Goal: Task Accomplishment & Management: Complete application form

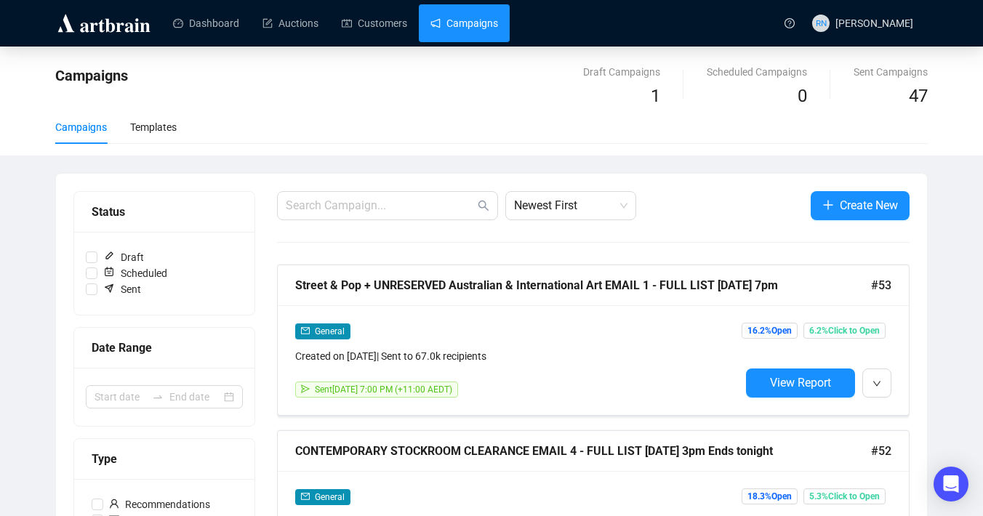
click at [458, 26] on link "Campaigns" at bounding box center [464, 23] width 68 height 38
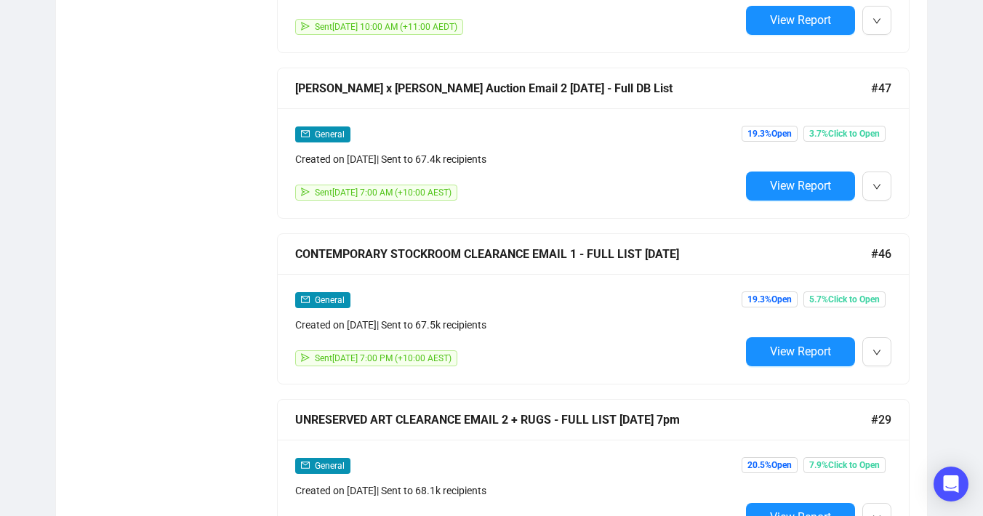
scroll to position [1206, 0]
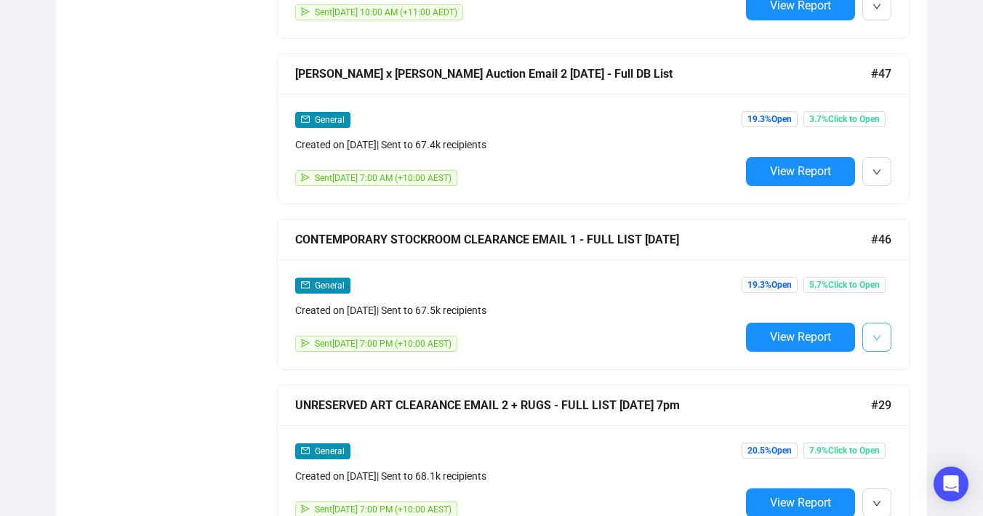
click at [875, 340] on span "button" at bounding box center [877, 337] width 9 height 18
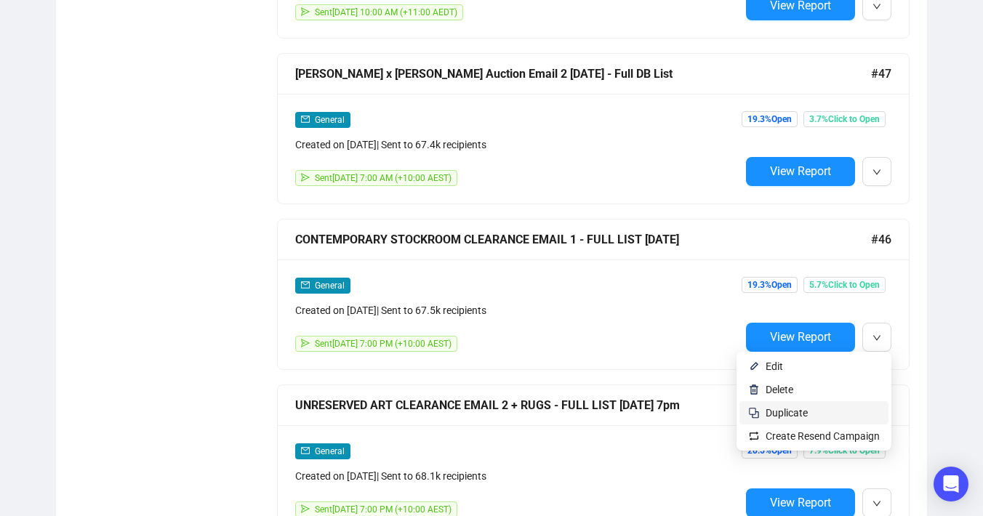
click at [842, 404] on li "Duplicate" at bounding box center [813, 412] width 149 height 23
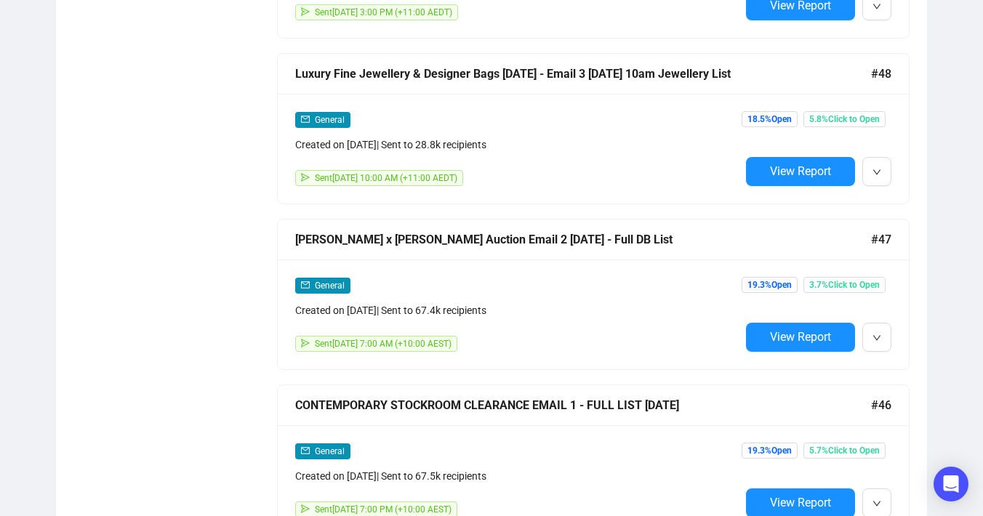
scroll to position [0, 0]
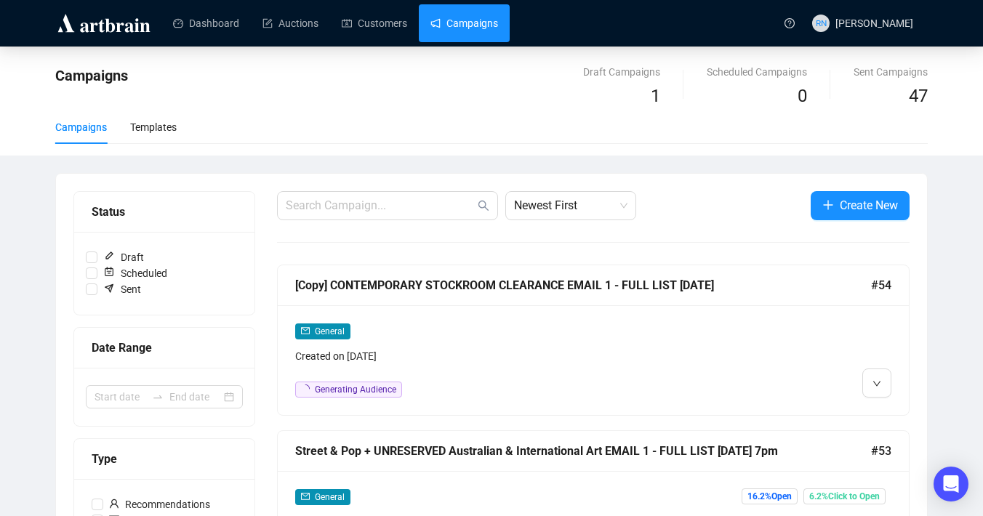
click at [513, 353] on div "Created on [DATE]" at bounding box center [517, 356] width 445 height 16
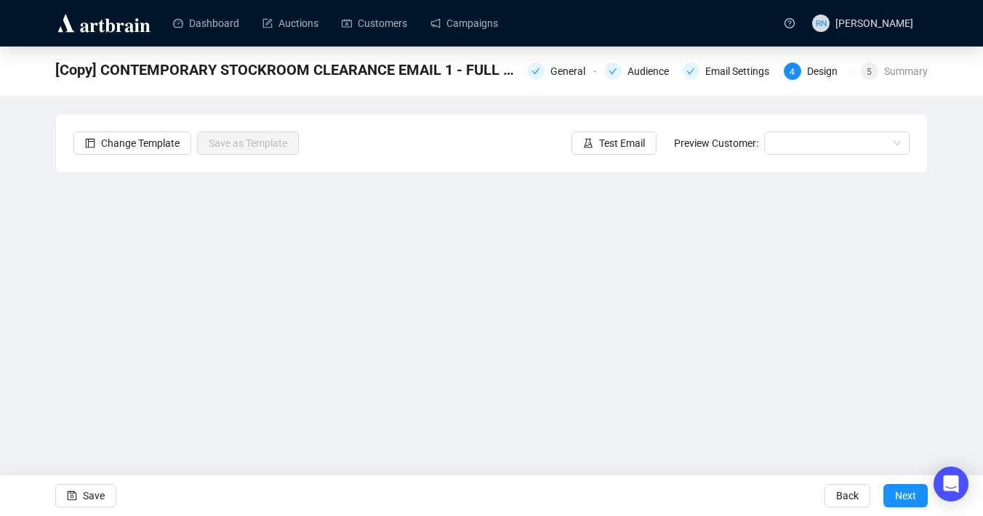
click at [542, 84] on div "[Copy] CONTEMPORARY STOCKROOM CLEARANCE EMAIL 1 - FULL LIST [DATE] General Audi…" at bounding box center [491, 71] width 983 height 49
click at [564, 70] on div "General" at bounding box center [572, 71] width 44 height 17
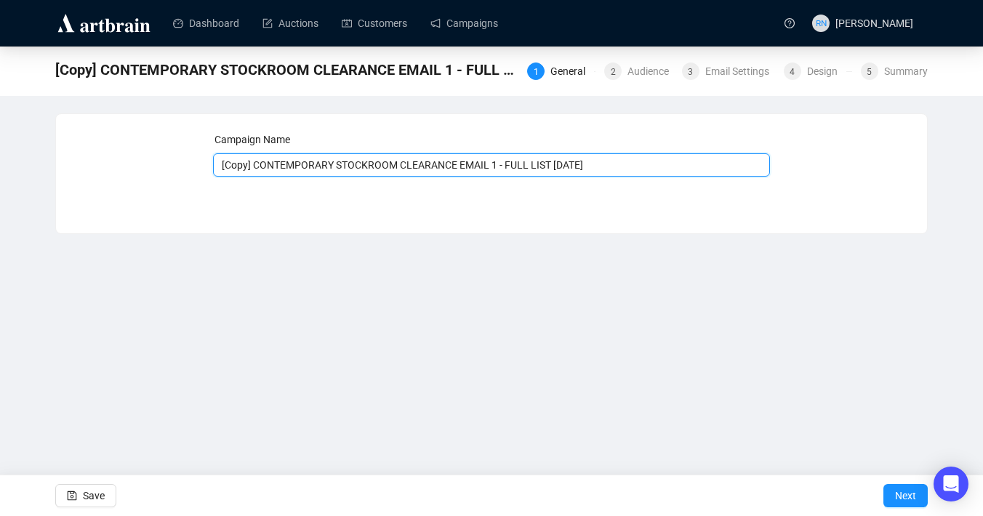
drag, startPoint x: 471, startPoint y: 168, endPoint x: 240, endPoint y: 163, distance: 231.3
click at [240, 163] on input "[Copy] CONTEMPORARY STOCKROOM CLEARANCE EMAIL 1 - FULL LIST [DATE]" at bounding box center [492, 164] width 558 height 23
paste input "Massive Aboriginal Art Gallery Clearance"
click at [516, 164] on input "Massive Aboriginal Art Gallery Clearance EMAIL 1 - FULL LIST [DATE]" at bounding box center [492, 164] width 558 height 23
type input "Massive Aboriginal Art Gallery Clearance EMAIL 1 - FULL LIST [DATE]"
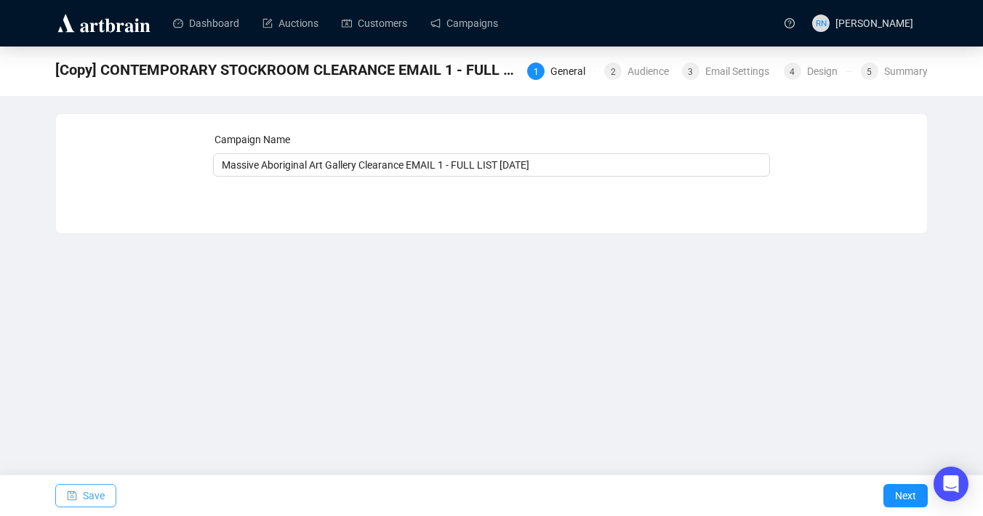
click at [97, 492] on span "Save" at bounding box center [94, 496] width 22 height 41
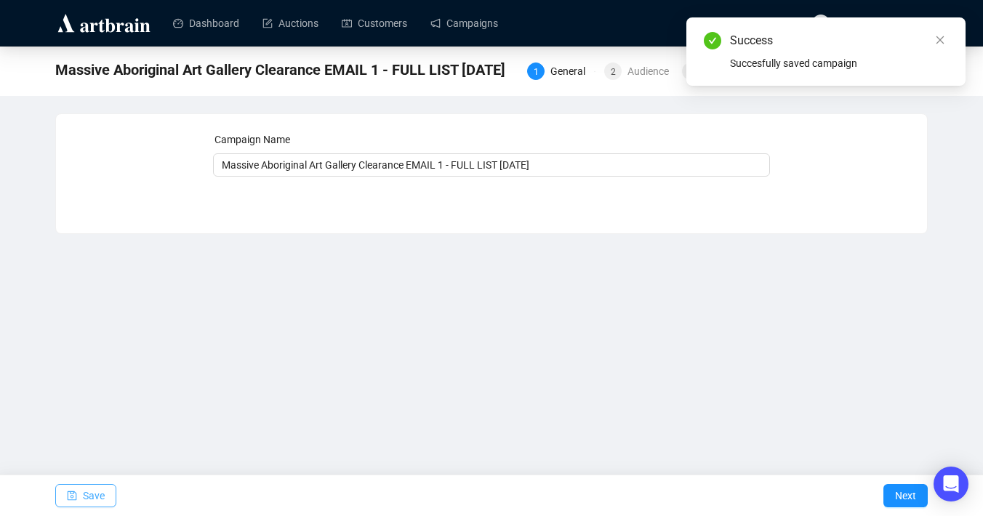
click at [88, 492] on span "Save" at bounding box center [94, 496] width 22 height 41
click at [633, 75] on div "Audience" at bounding box center [652, 71] width 50 height 17
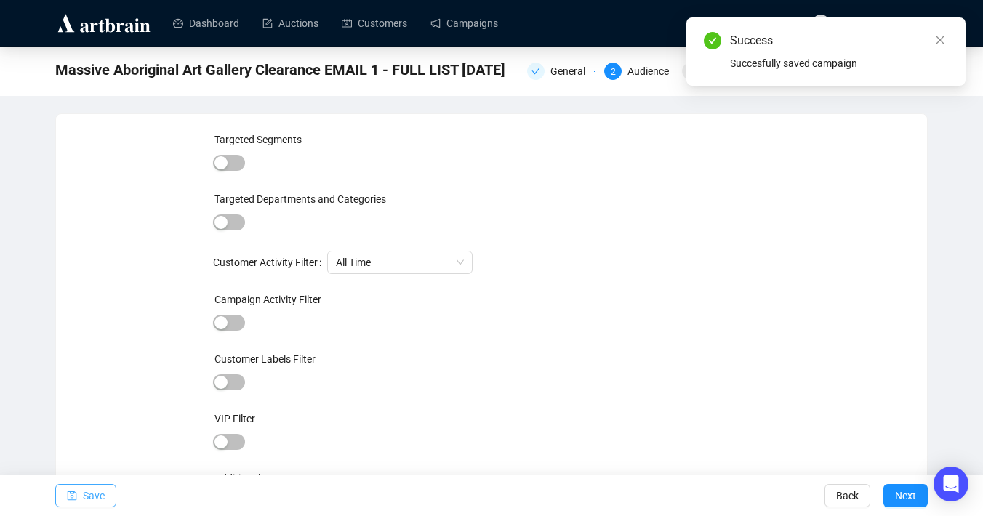
click at [94, 502] on span "Save" at bounding box center [94, 496] width 22 height 41
click at [941, 39] on icon "close" at bounding box center [941, 40] width 8 height 8
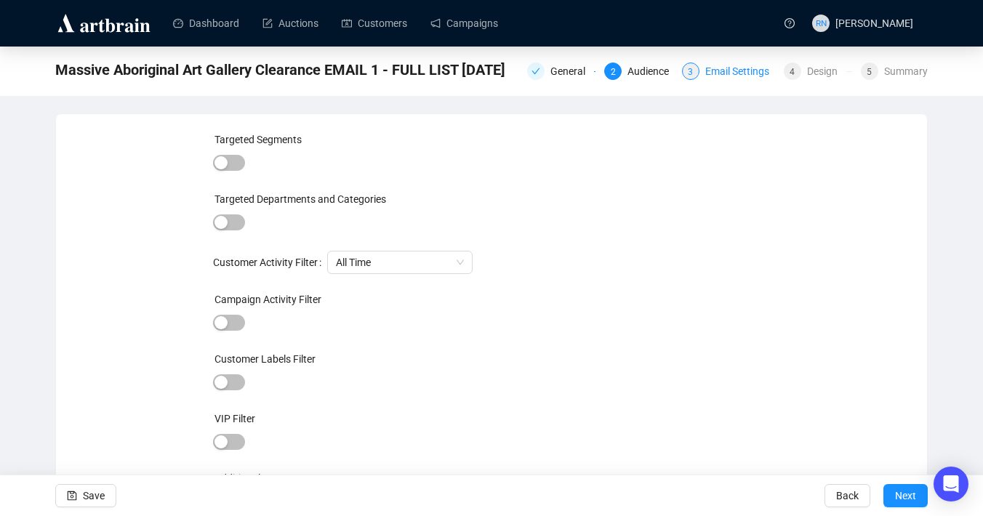
click at [697, 73] on div "3 Email Settings" at bounding box center [728, 71] width 93 height 17
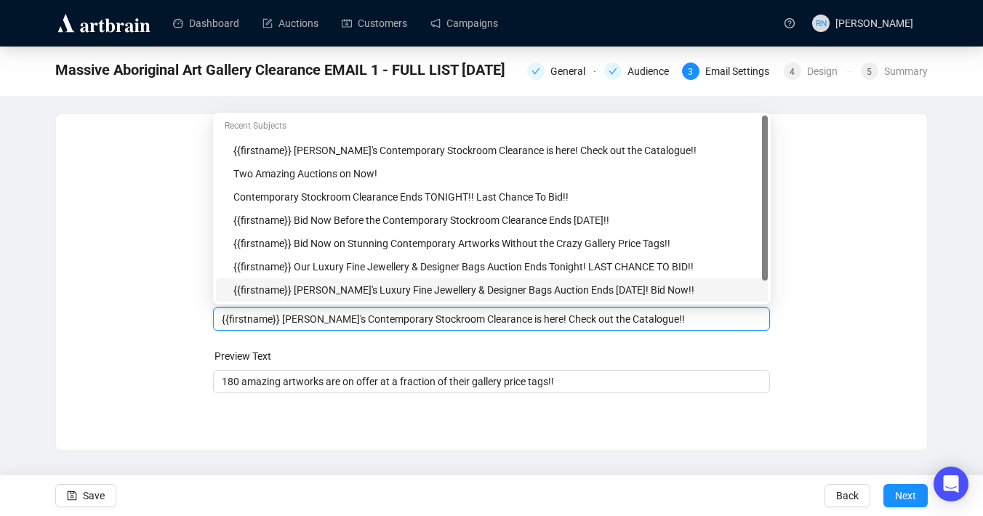
drag, startPoint x: 503, startPoint y: 292, endPoint x: 292, endPoint y: 314, distance: 212.0
click at [292, 314] on input "{{firstname}} [PERSON_NAME]'s Contemporary Stockroom Clearance is here! Check o…" at bounding box center [492, 319] width 540 height 16
click at [302, 321] on input "{{firstname}} [PERSON_NAME]'s Contemporary Stockroom Clearance is here! Check o…" at bounding box center [492, 319] width 540 height 16
drag, startPoint x: 504, startPoint y: 321, endPoint x: 284, endPoint y: 318, distance: 220.3
click at [284, 318] on input "{{firstname}} [PERSON_NAME]'s Contemporary Stockroom Clearance is here! Check o…" at bounding box center [492, 319] width 540 height 16
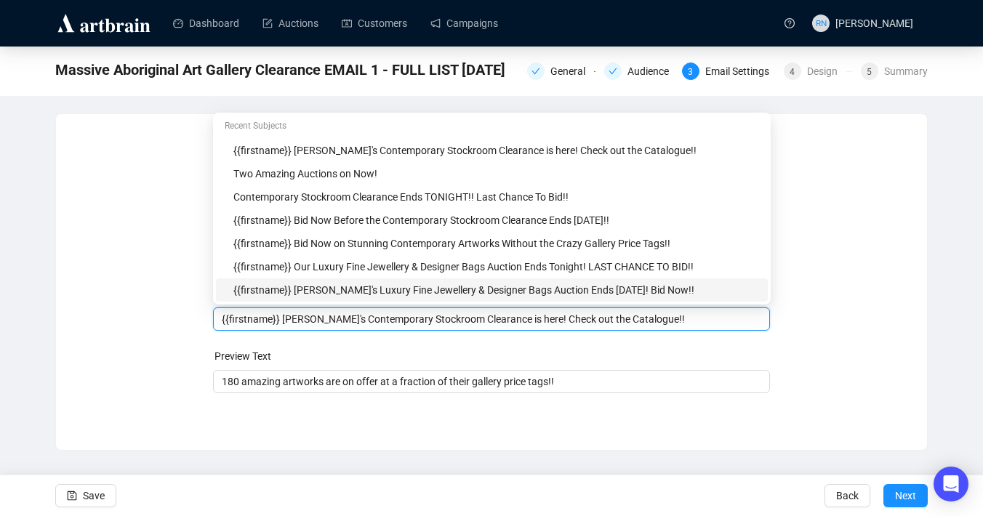
paste input "Massive Aboriginal Art Gallery Clearance"
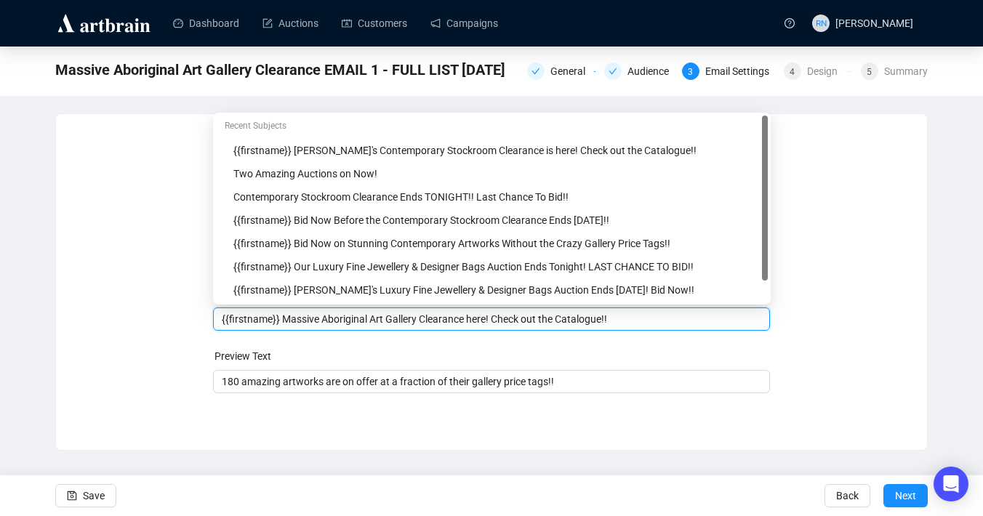
click at [488, 323] on input "{{firstname}} Massive Aboriginal Art Gallery Clearance here! Check out the Cata…" at bounding box center [492, 319] width 540 height 16
drag, startPoint x: 285, startPoint y: 318, endPoint x: 164, endPoint y: 318, distance: 120.7
click at [164, 318] on div "Sender Email [EMAIL_ADDRESS][DOMAIN_NAME] Sender Name Ozbid Auctions Subject Me…" at bounding box center [491, 271] width 836 height 279
click at [568, 321] on input "Massive Aboriginal Art Gallery Clearance on Now! Check out the Catalogue!!" at bounding box center [492, 319] width 540 height 16
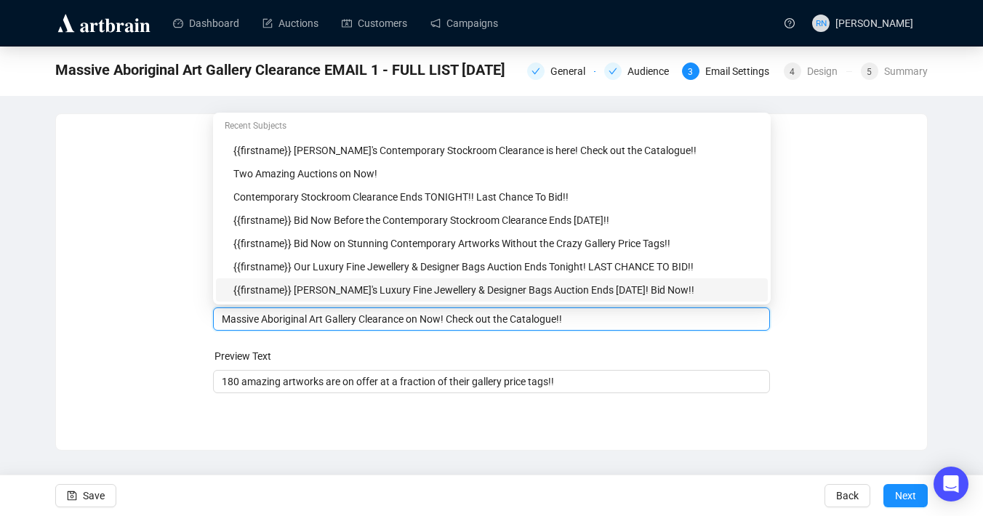
drag, startPoint x: 521, startPoint y: 320, endPoint x: 459, endPoint y: 318, distance: 61.8
click at [459, 318] on input "Massive Aboriginal Art Gallery Clearance on Now! Check out the Catalogue!!" at bounding box center [492, 319] width 540 height 16
click at [623, 321] on input "Massive Aboriginal Art Gallery Clearance on Now! View this Amazing Catalogue!!" at bounding box center [492, 319] width 540 height 16
click at [268, 393] on div "180 amazing artworks are on offer at a fraction of their gallery price tags!!" at bounding box center [492, 381] width 558 height 23
type input "Massive Aboriginal Art Gallery Clearance on Now! View this Amazing Catalogue!!"
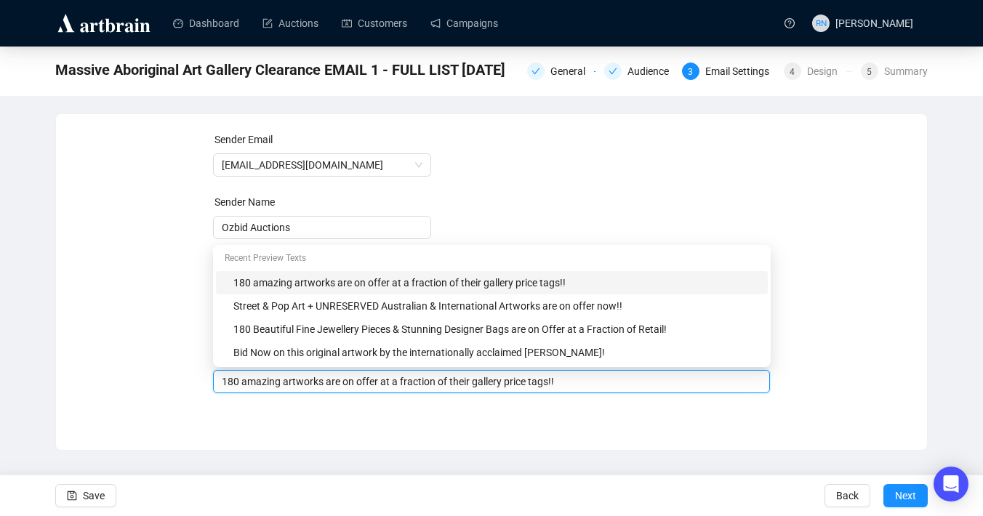
click at [235, 387] on input "180 amazing artworks are on offer at a fraction of their gallery price tags!!" at bounding box center [492, 382] width 540 height 16
click at [270, 388] on input "240 amazing artworks are on offer at a fraction of their gallery price tags!!" at bounding box center [492, 382] width 540 height 16
click at [265, 382] on input "240 amazing artworks are on offer at a fraction of their gallery price tags!!" at bounding box center [492, 382] width 540 height 16
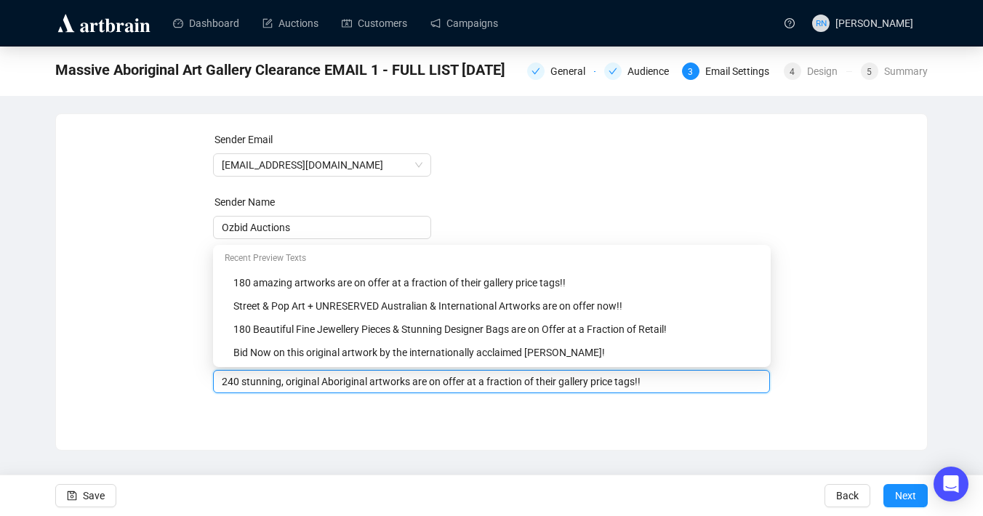
type input "240 stunning, original Aboriginal artworks are on offer at a fraction of their …"
click at [323, 431] on div "Sender Email [EMAIL_ADDRESS][DOMAIN_NAME] Sender Name Ozbid Auctions Subject Ma…" at bounding box center [491, 281] width 873 height 337
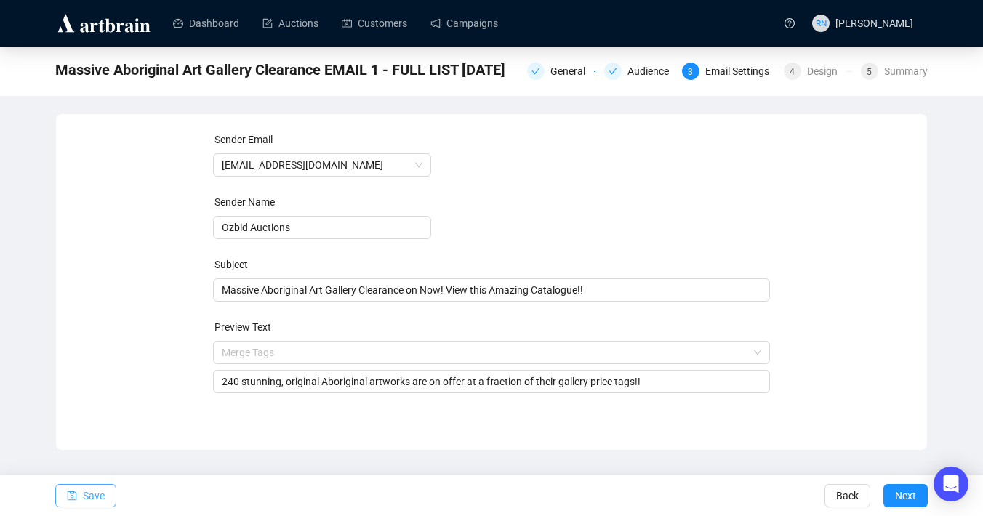
click at [105, 498] on span "Save" at bounding box center [94, 496] width 22 height 41
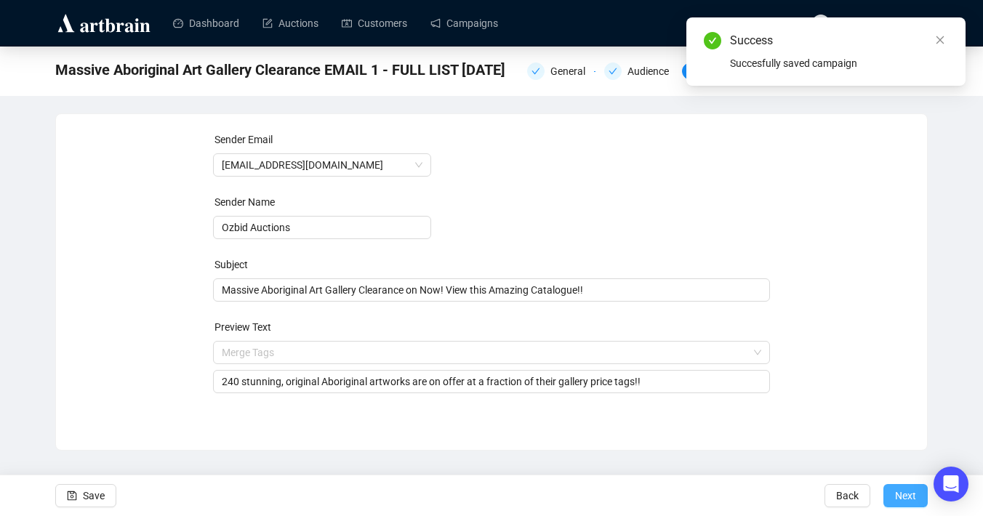
click at [902, 499] on span "Next" at bounding box center [905, 496] width 21 height 41
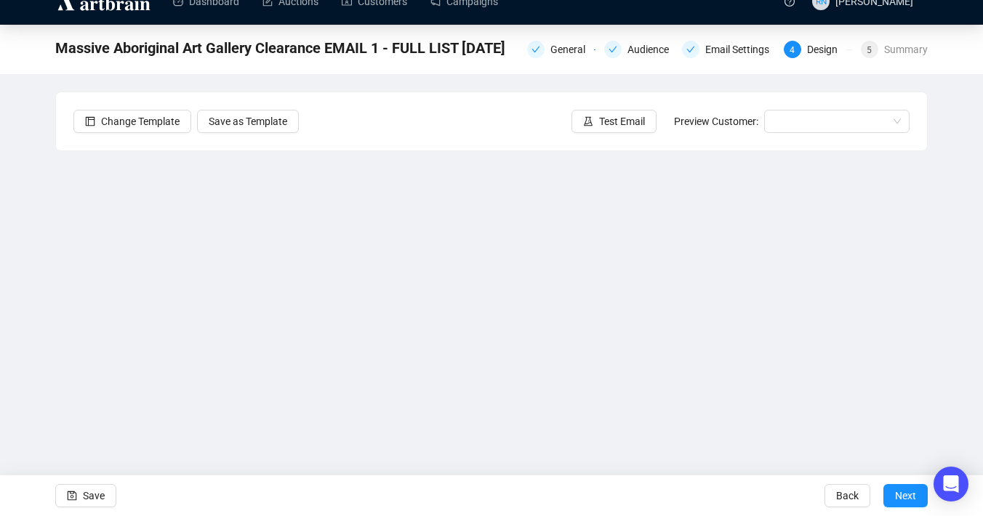
scroll to position [25, 0]
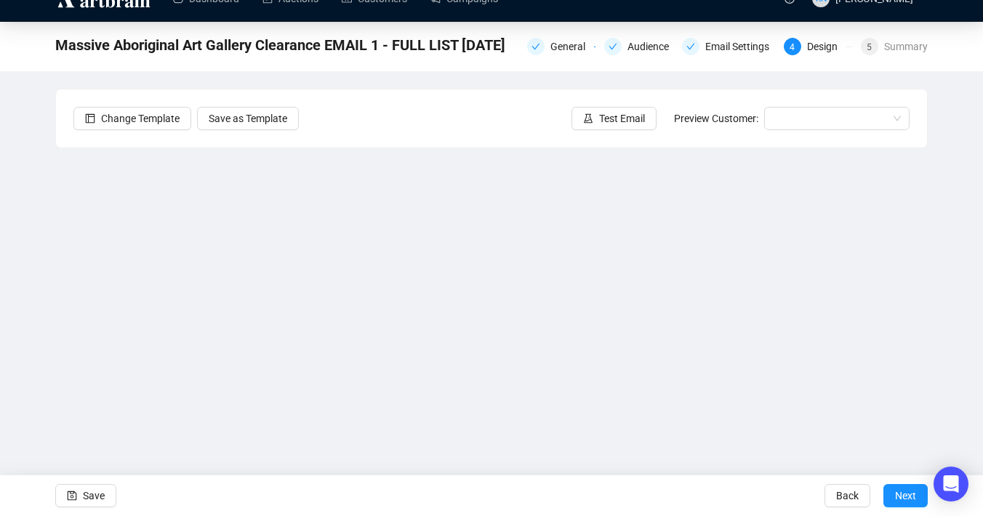
click at [944, 258] on div "Massive Aboriginal Art Gallery Clearance EMAIL 1 - FULL LIST [DATE] General Aud…" at bounding box center [491, 267] width 983 height 490
click at [946, 257] on div "Massive Aboriginal Art Gallery Clearance EMAIL 1 - FULL LIST [DATE] General Aud…" at bounding box center [491, 267] width 983 height 490
click at [954, 359] on div "Massive Aboriginal Art Gallery Clearance EMAIL 1 - FULL LIST [DATE] General Aud…" at bounding box center [491, 267] width 983 height 490
click at [949, 324] on div "Massive Aboriginal Art Gallery Clearance EMAIL 1 - FULL LIST [DATE] General Aud…" at bounding box center [491, 267] width 983 height 490
click at [960, 356] on div "Massive Aboriginal Art Gallery Clearance EMAIL 1 - FULL LIST [DATE] General Aud…" at bounding box center [491, 267] width 983 height 490
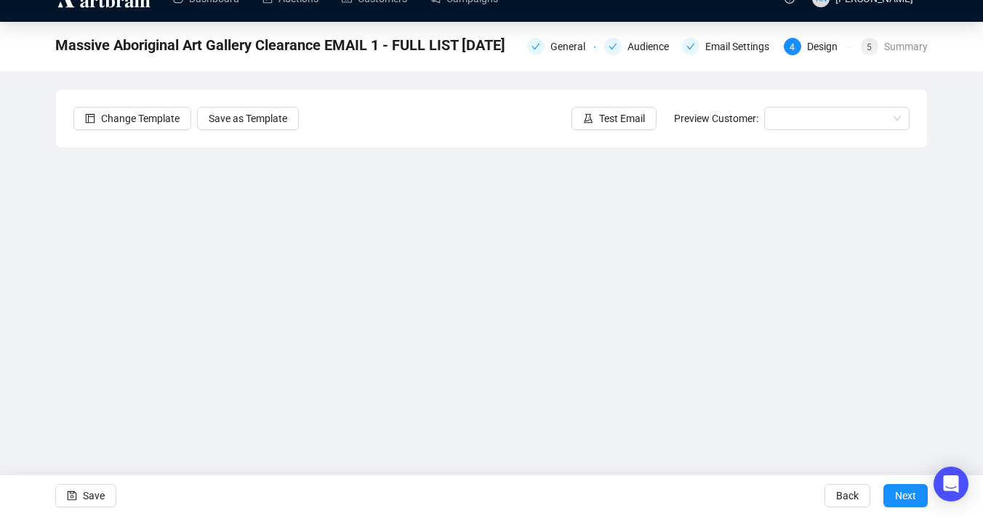
click at [947, 267] on div "Massive Aboriginal Art Gallery Clearance EMAIL 1 - FULL LIST [DATE] General Aud…" at bounding box center [491, 267] width 983 height 490
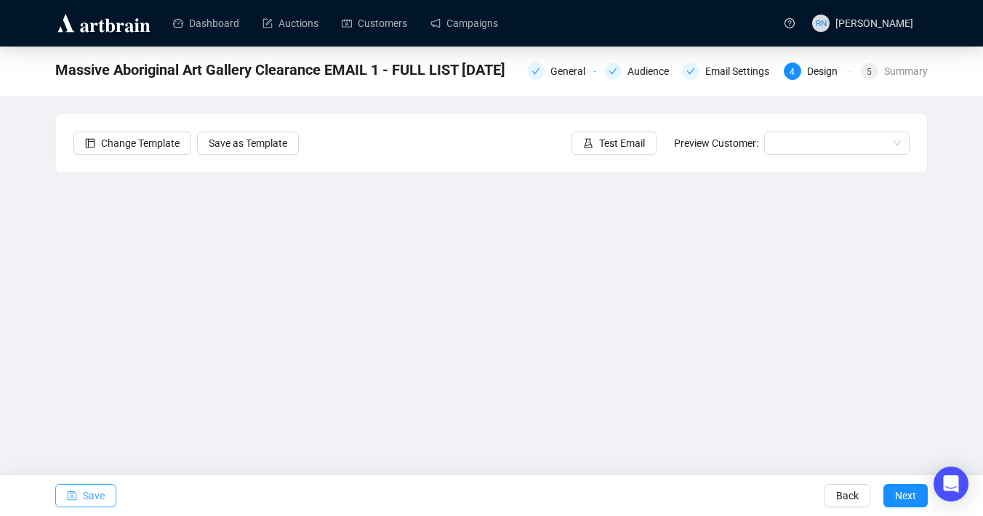
click at [97, 488] on span "Save" at bounding box center [94, 496] width 22 height 41
click at [96, 489] on span "Save" at bounding box center [94, 496] width 22 height 41
click at [91, 499] on span "Save" at bounding box center [94, 496] width 22 height 41
click at [91, 493] on span "Save" at bounding box center [94, 496] width 22 height 41
click at [105, 495] on span "Save" at bounding box center [94, 496] width 22 height 41
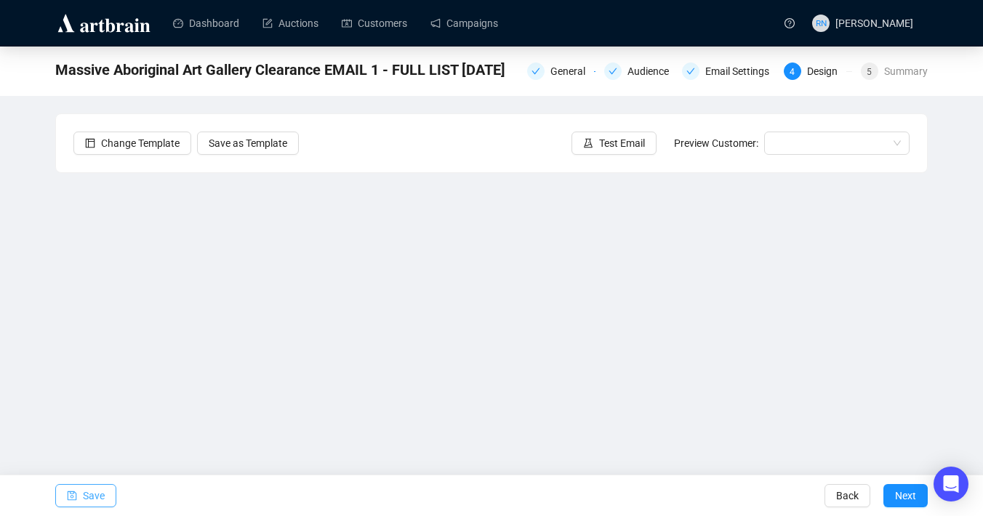
click at [85, 506] on span "Save" at bounding box center [94, 496] width 22 height 41
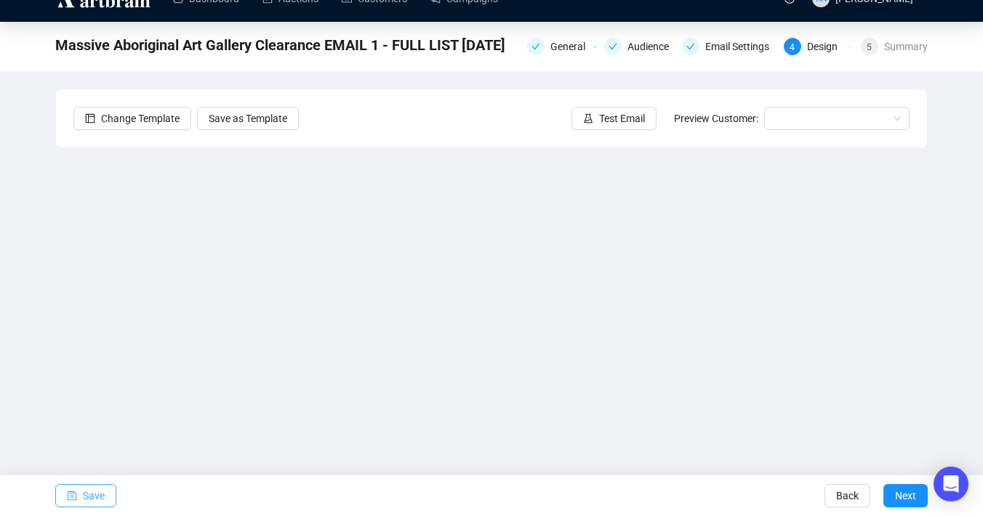
click at [96, 497] on span "Save" at bounding box center [94, 496] width 22 height 41
click at [950, 327] on div "Massive Aboriginal Art Gallery Clearance EMAIL 1 - FULL LIST [DATE] General Aud…" at bounding box center [491, 267] width 983 height 490
click at [957, 382] on div "Massive Aboriginal Art Gallery Clearance EMAIL 1 - FULL LIST [DATE] General Aud…" at bounding box center [491, 267] width 983 height 490
click at [929, 196] on div "Massive Aboriginal Art Gallery Clearance EMAIL 1 - FULL LIST [DATE] General Aud…" at bounding box center [491, 267] width 983 height 490
click at [103, 501] on span "Save" at bounding box center [94, 496] width 22 height 41
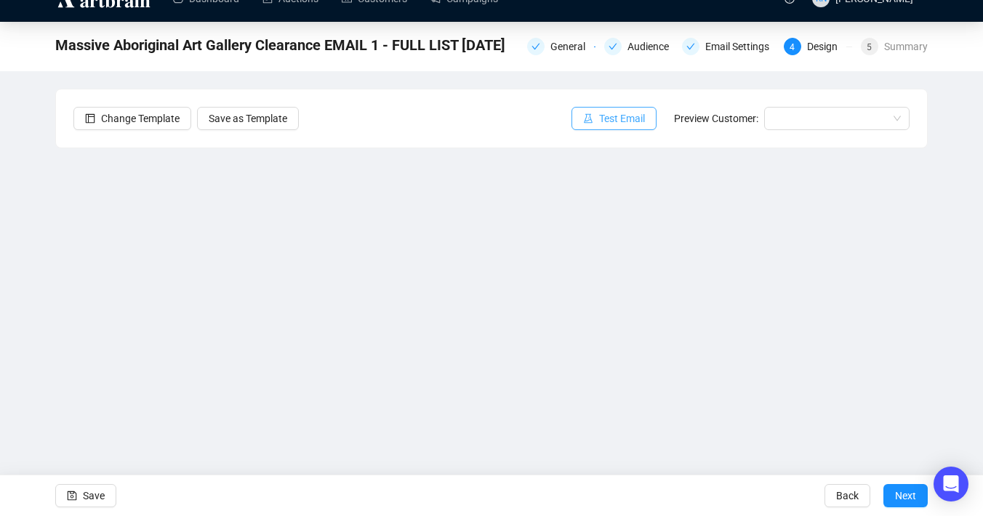
click at [614, 122] on span "Test Email" at bounding box center [622, 119] width 46 height 16
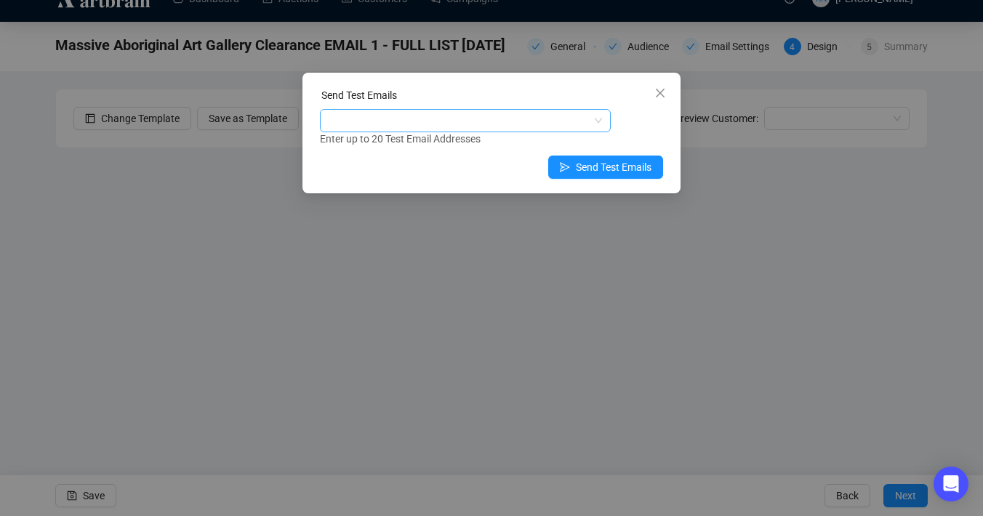
click at [498, 127] on div at bounding box center [458, 121] width 270 height 20
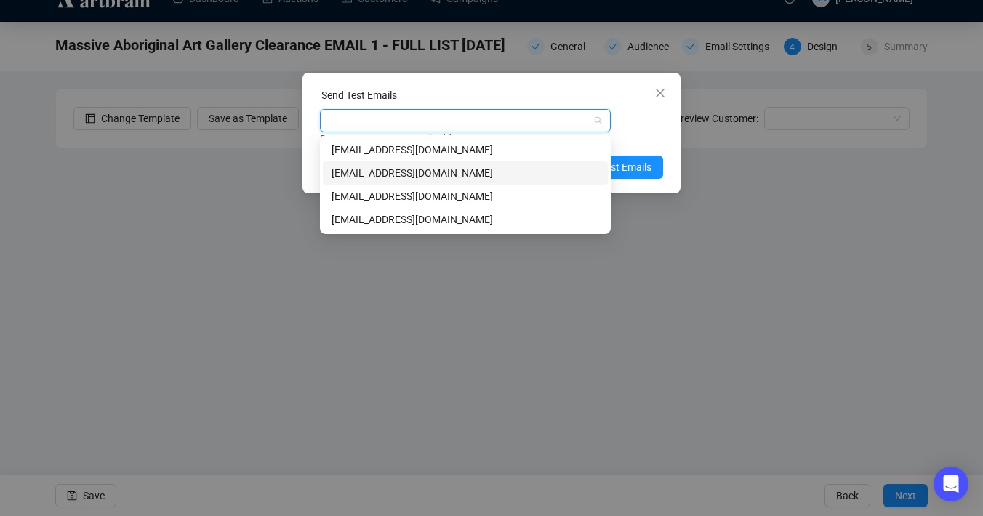
click at [487, 173] on div "[EMAIL_ADDRESS][DOMAIN_NAME]" at bounding box center [466, 173] width 268 height 16
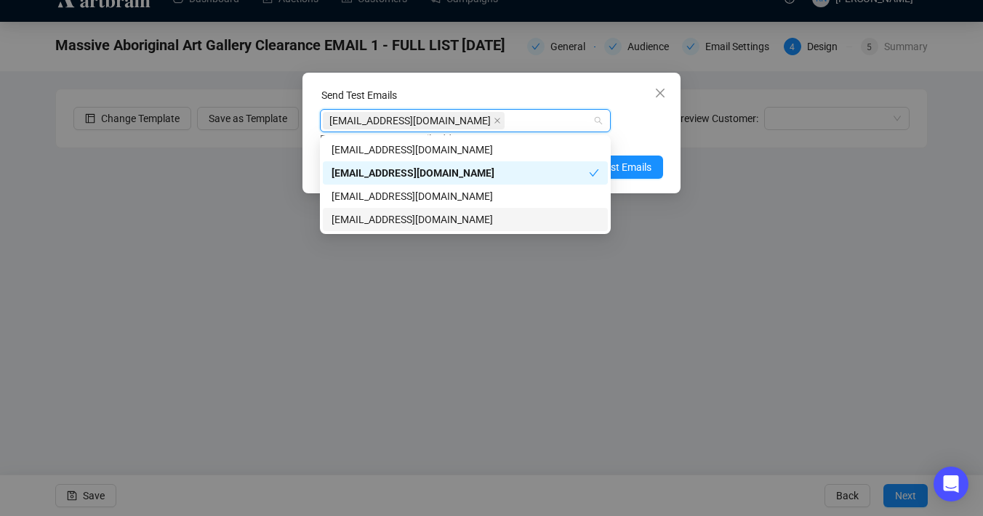
click at [532, 224] on div "[EMAIL_ADDRESS][DOMAIN_NAME]" at bounding box center [466, 220] width 268 height 16
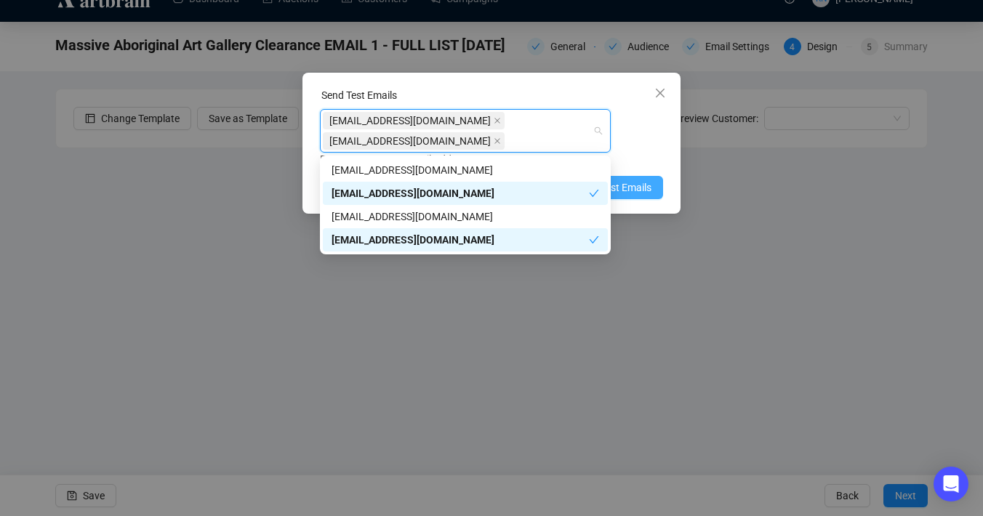
click at [630, 181] on span "Send Test Emails" at bounding box center [614, 188] width 76 height 16
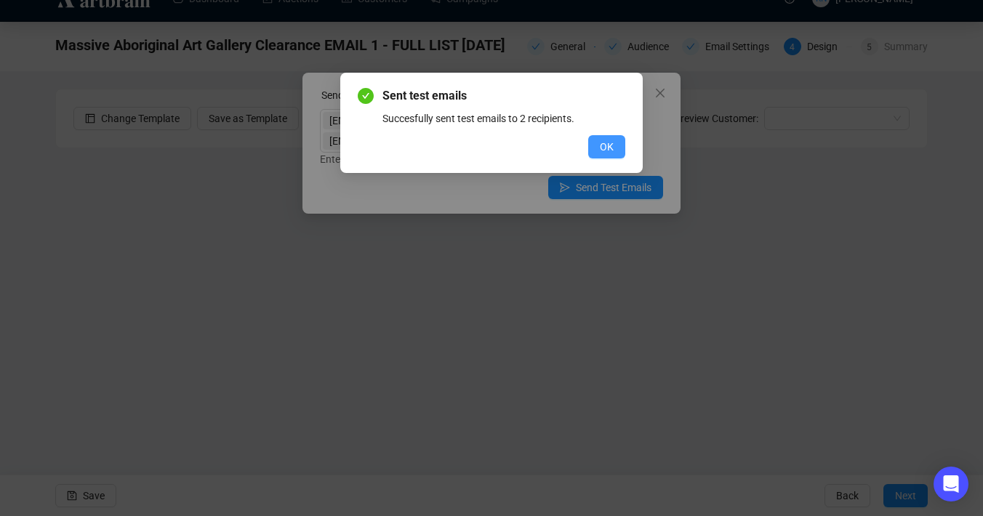
click at [600, 145] on span "OK" at bounding box center [607, 147] width 14 height 16
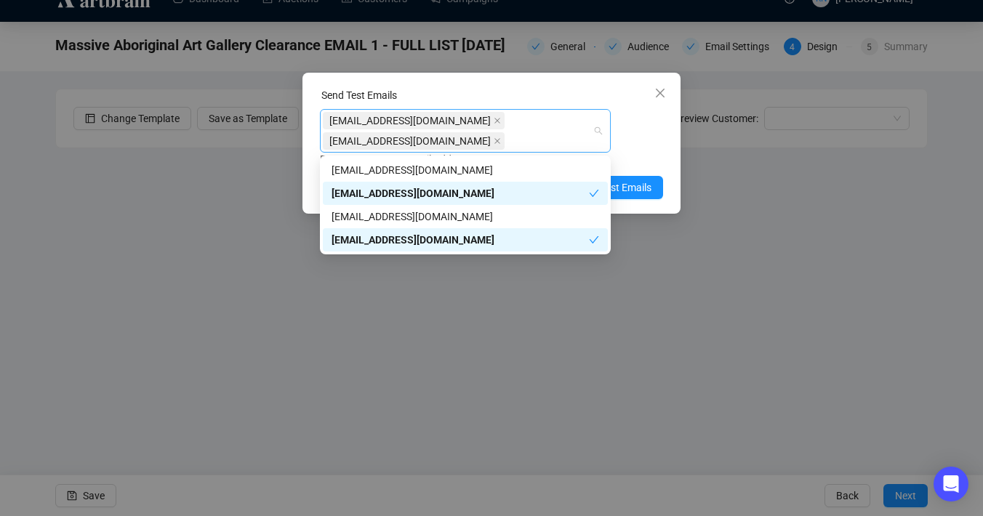
click at [526, 143] on div "[EMAIL_ADDRESS][DOMAIN_NAME] [EMAIL_ADDRESS][DOMAIN_NAME]" at bounding box center [458, 131] width 270 height 41
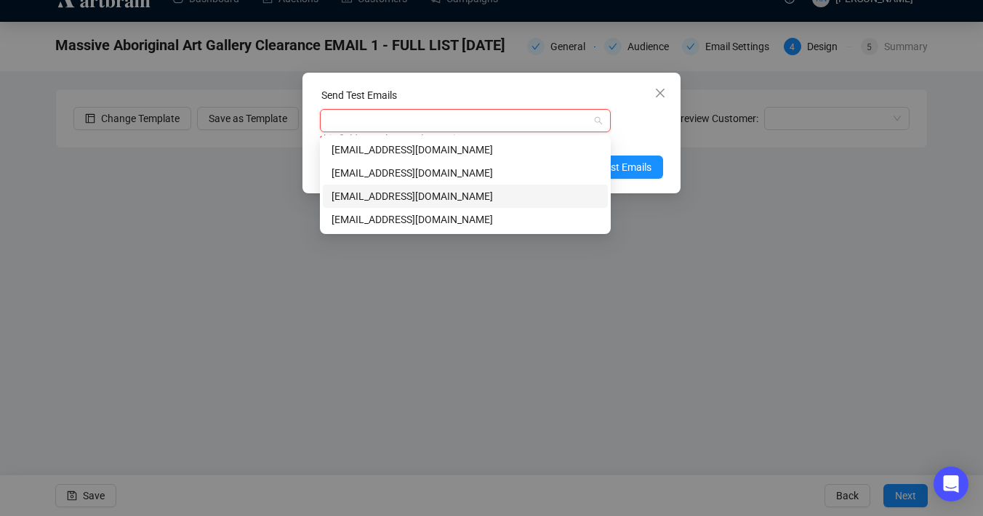
click at [489, 199] on div "[EMAIL_ADDRESS][DOMAIN_NAME]" at bounding box center [466, 196] width 268 height 16
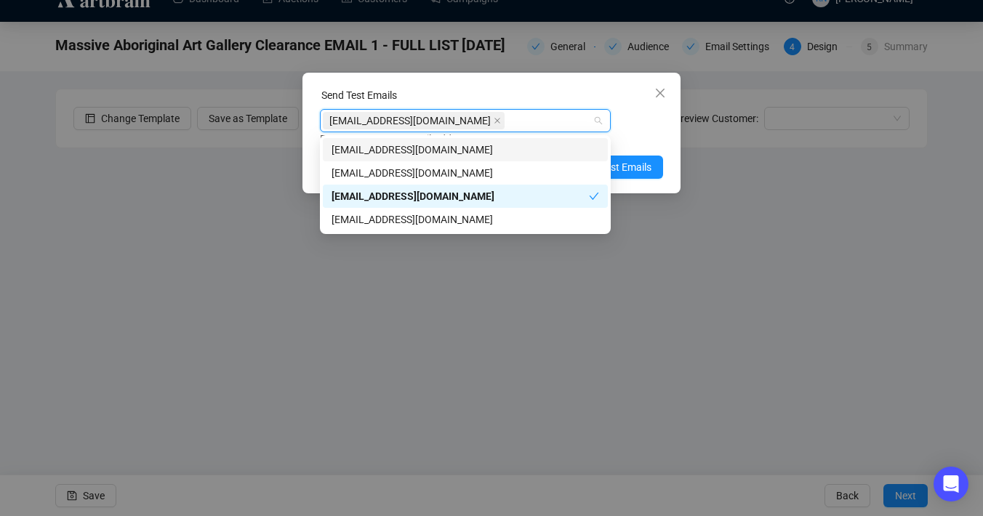
click at [517, 113] on div "[EMAIL_ADDRESS][DOMAIN_NAME]" at bounding box center [458, 121] width 270 height 20
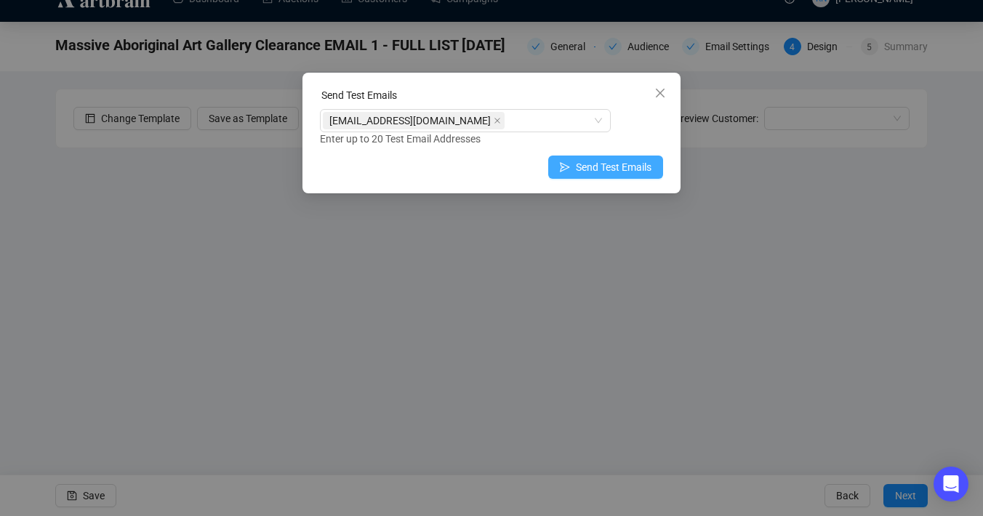
click at [615, 166] on span "Send Test Emails" at bounding box center [614, 167] width 76 height 16
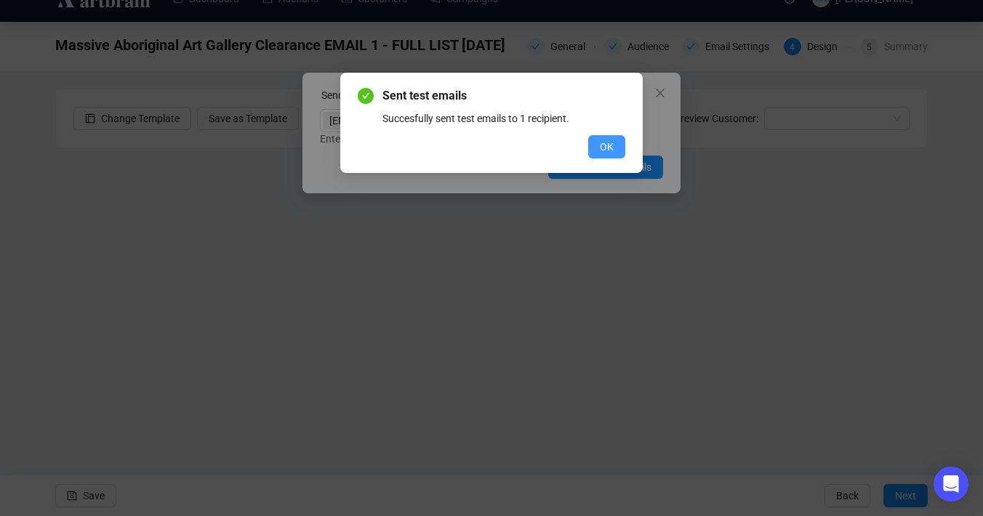
click at [614, 144] on button "OK" at bounding box center [606, 146] width 37 height 23
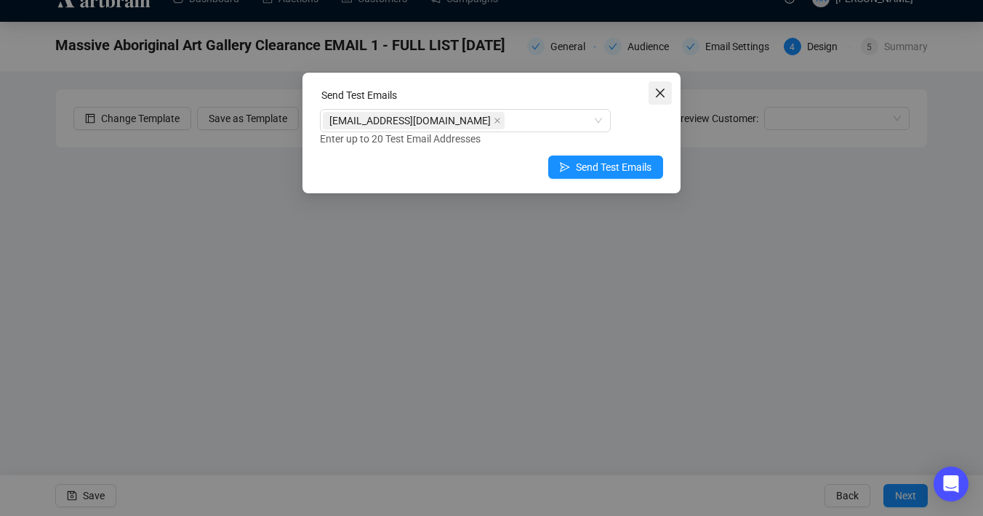
click at [665, 87] on icon "close" at bounding box center [660, 93] width 12 height 12
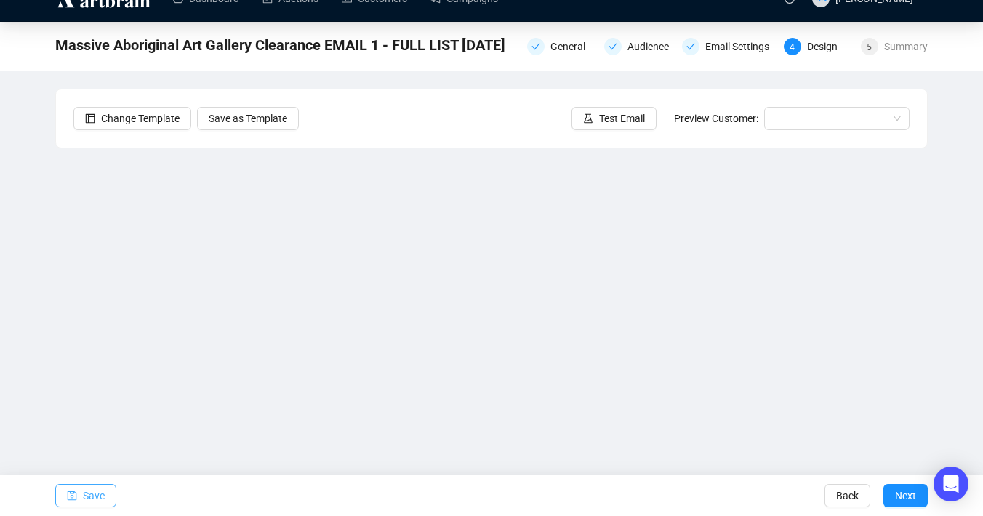
click at [98, 497] on span "Save" at bounding box center [94, 496] width 22 height 41
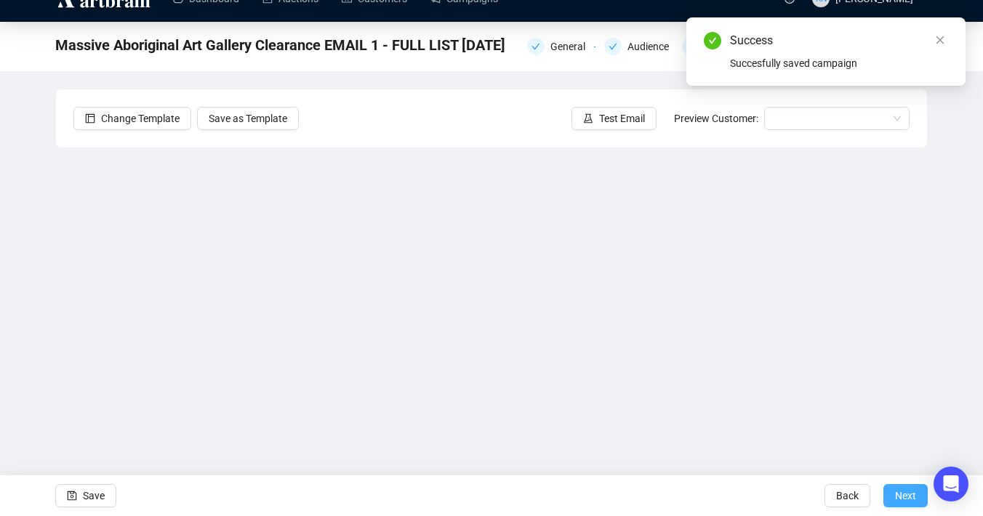
click at [895, 494] on span "Next" at bounding box center [905, 496] width 21 height 41
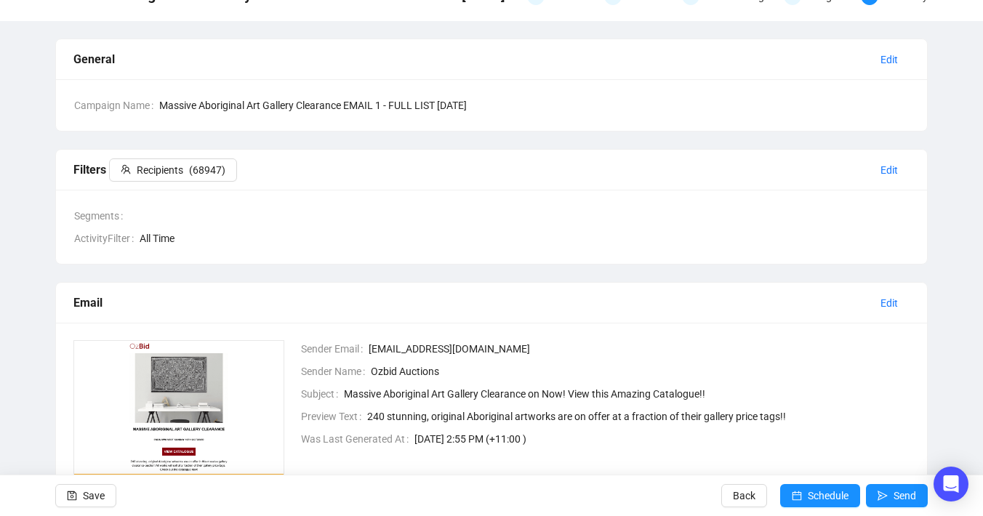
scroll to position [79, 0]
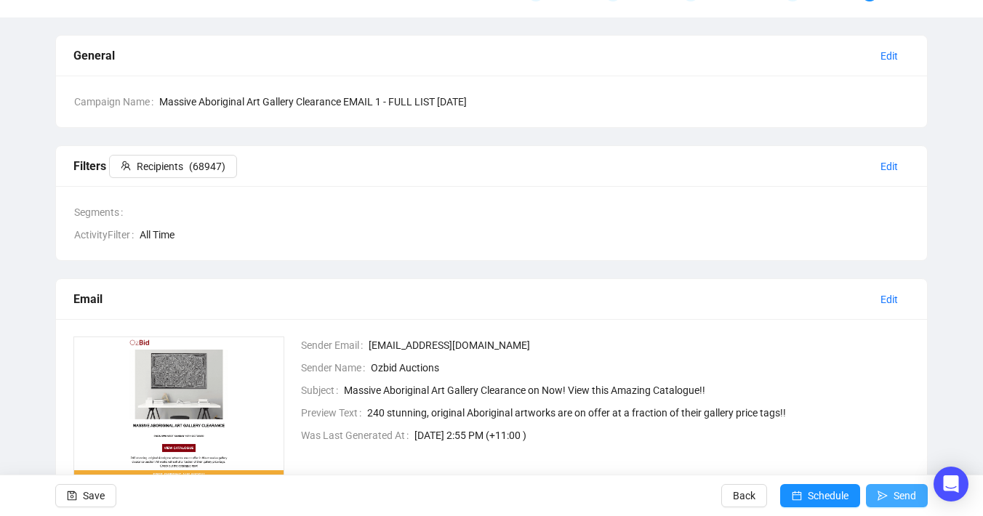
click at [882, 494] on icon "send" at bounding box center [883, 496] width 10 height 10
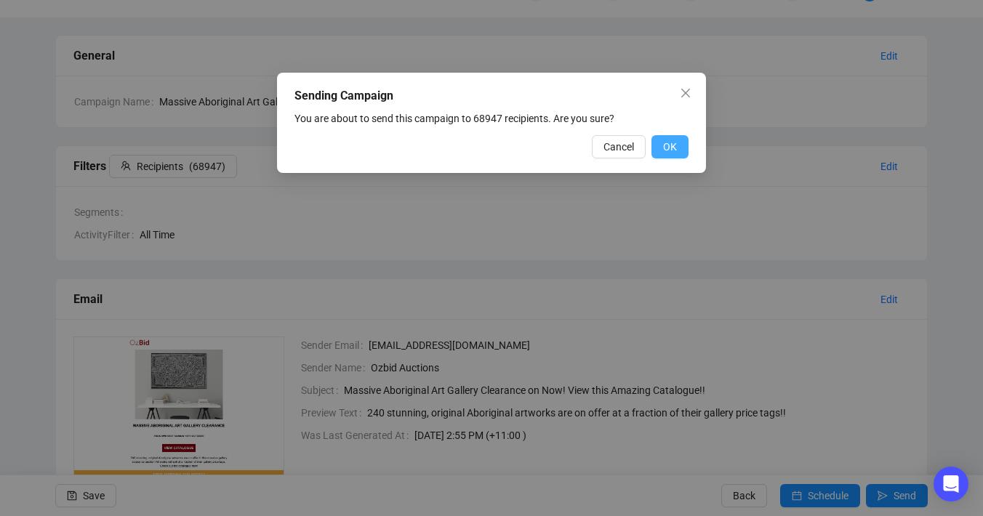
click at [677, 149] on button "OK" at bounding box center [669, 146] width 37 height 23
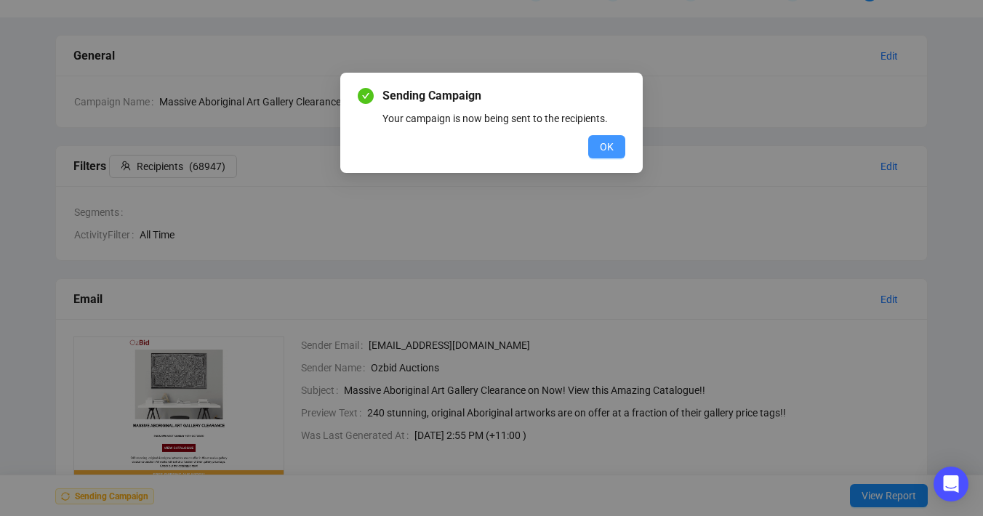
click at [609, 147] on span "OK" at bounding box center [607, 147] width 14 height 16
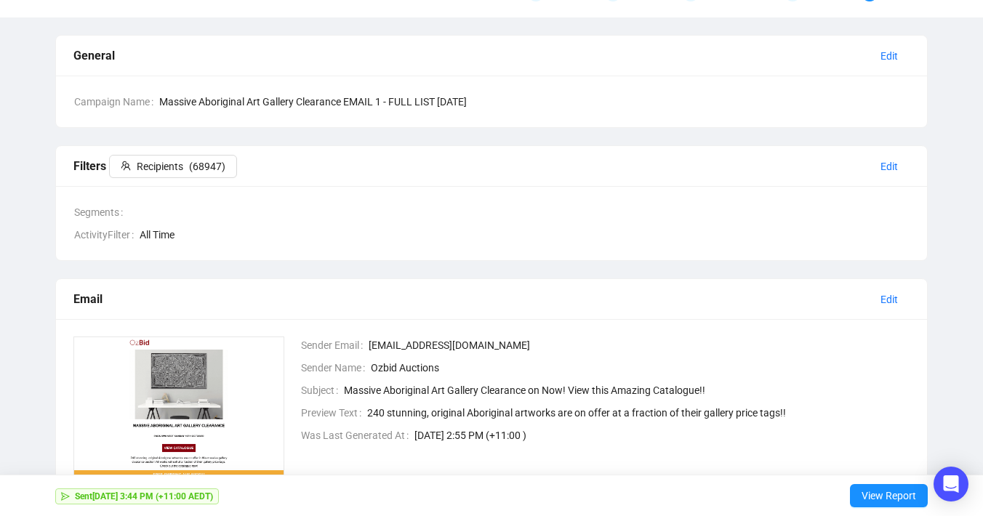
scroll to position [0, 0]
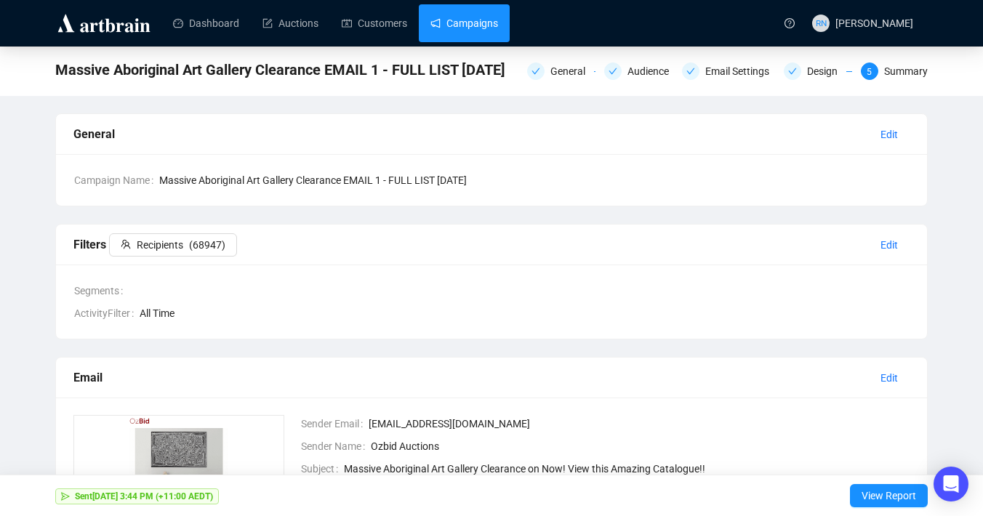
click at [473, 17] on link "Campaigns" at bounding box center [464, 23] width 68 height 38
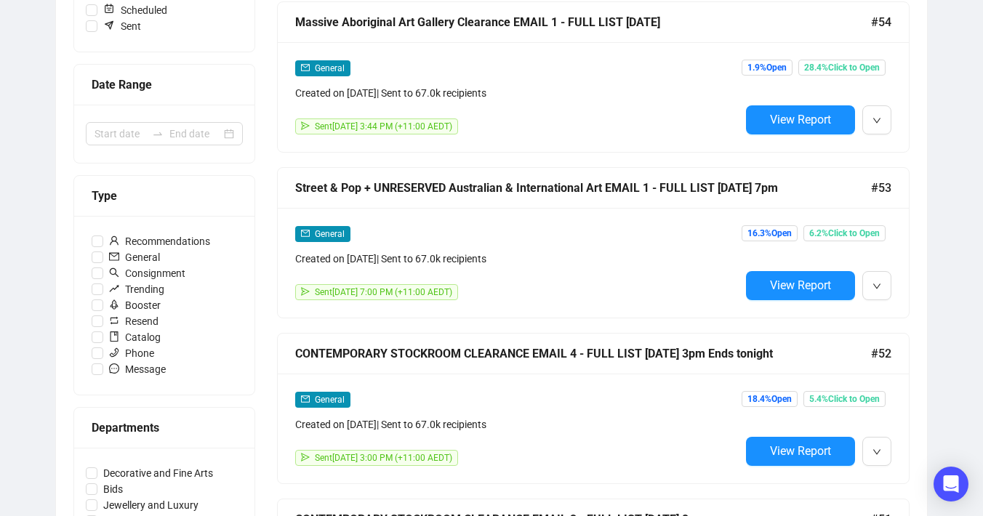
scroll to position [156, 0]
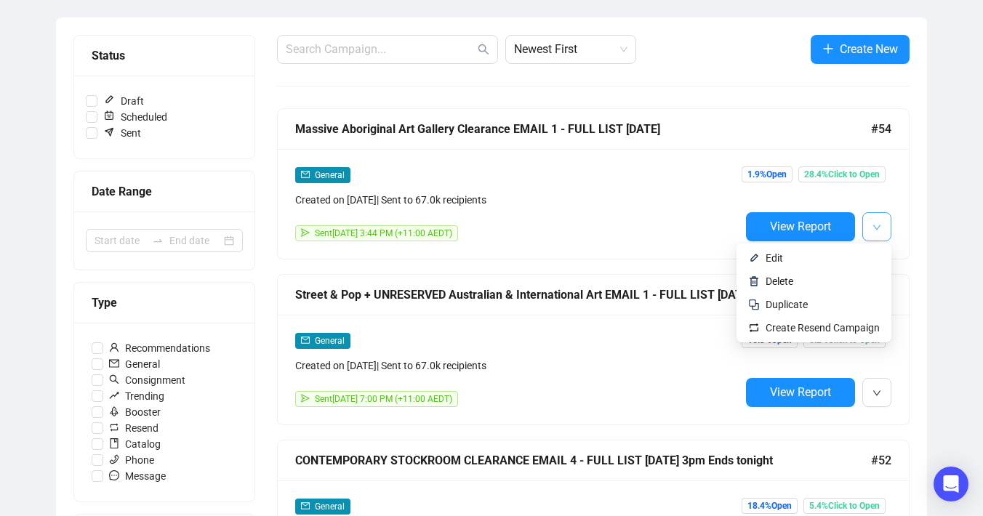
click at [882, 228] on button "button" at bounding box center [876, 226] width 29 height 29
click at [814, 303] on span "Duplicate" at bounding box center [823, 305] width 114 height 16
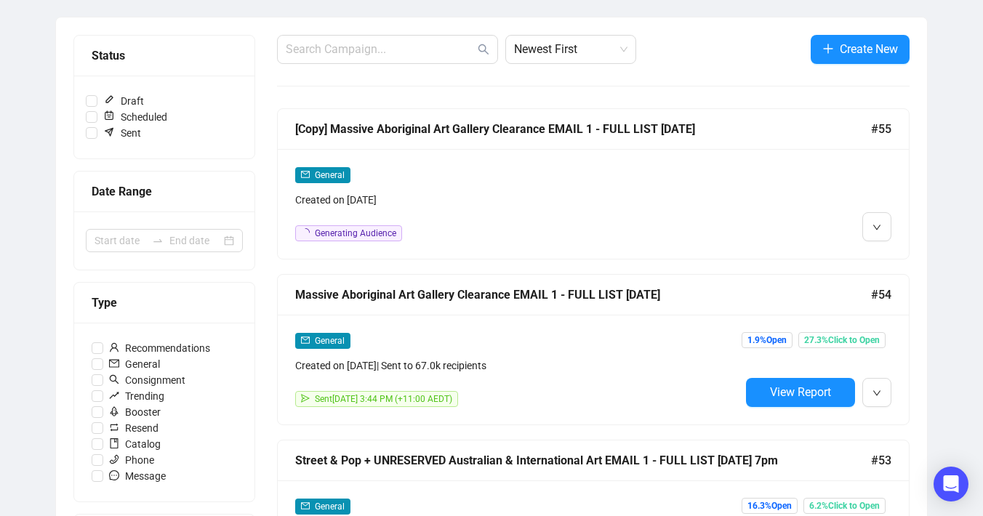
click at [449, 199] on div "Created on [DATE]" at bounding box center [517, 200] width 445 height 16
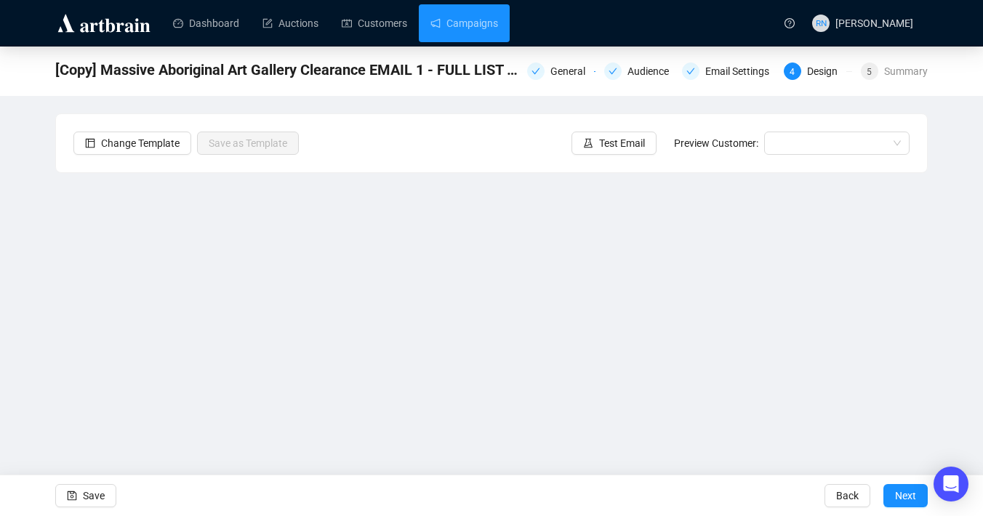
click at [560, 60] on div "General Audience Email Settings 4 Design 5 Summary" at bounding box center [727, 70] width 401 height 20
click at [560, 65] on div "General" at bounding box center [572, 71] width 44 height 17
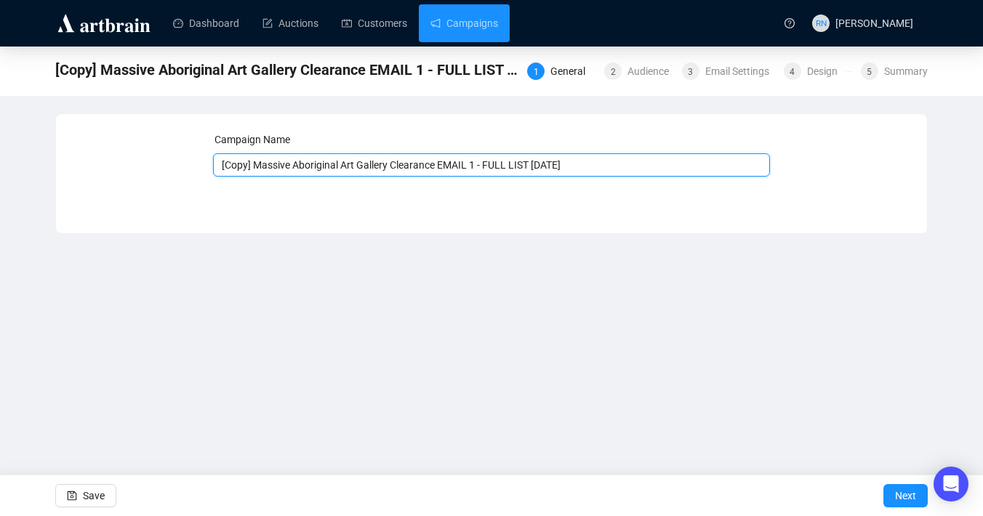
drag, startPoint x: 445, startPoint y: 167, endPoint x: 181, endPoint y: 162, distance: 264.0
click at [181, 162] on div "Campaign Name [Copy] Massive Aboriginal Art Gallery Clearance EMAIL 1 - FULL LI…" at bounding box center [491, 163] width 836 height 63
click at [520, 164] on input "Ethical Diamond Jewellery & Gemstones EMAIL 1 - FULL LIST [DATE]" at bounding box center [492, 164] width 558 height 23
type input "Ethical Diamond Jewellery & Gemstones EMAIL 1 - FULL LIST [DATE]"
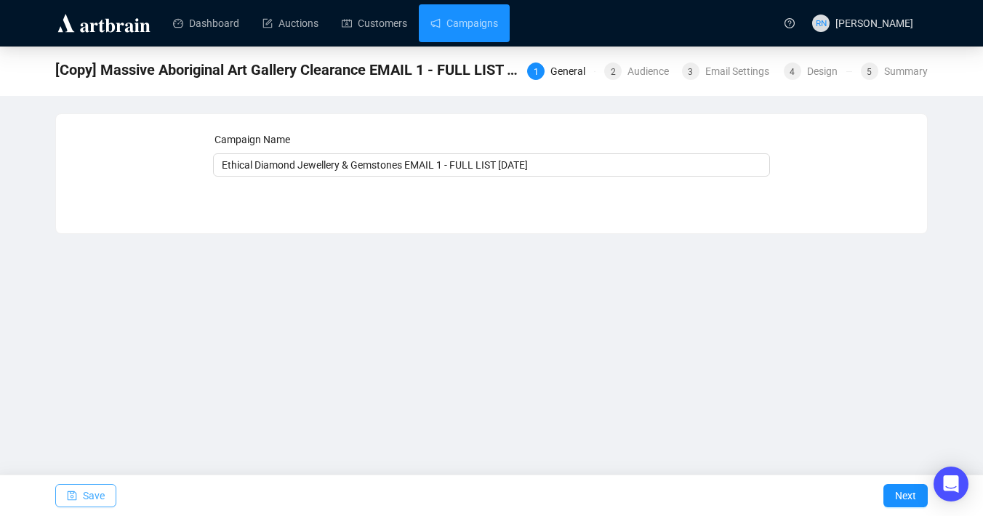
click at [89, 502] on span "Save" at bounding box center [94, 496] width 22 height 41
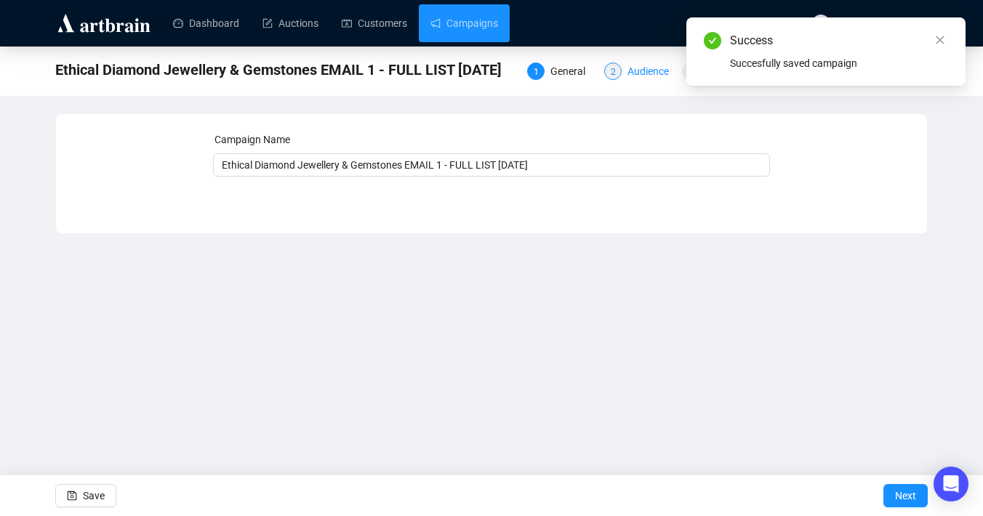
click at [636, 69] on div "Audience" at bounding box center [652, 71] width 50 height 17
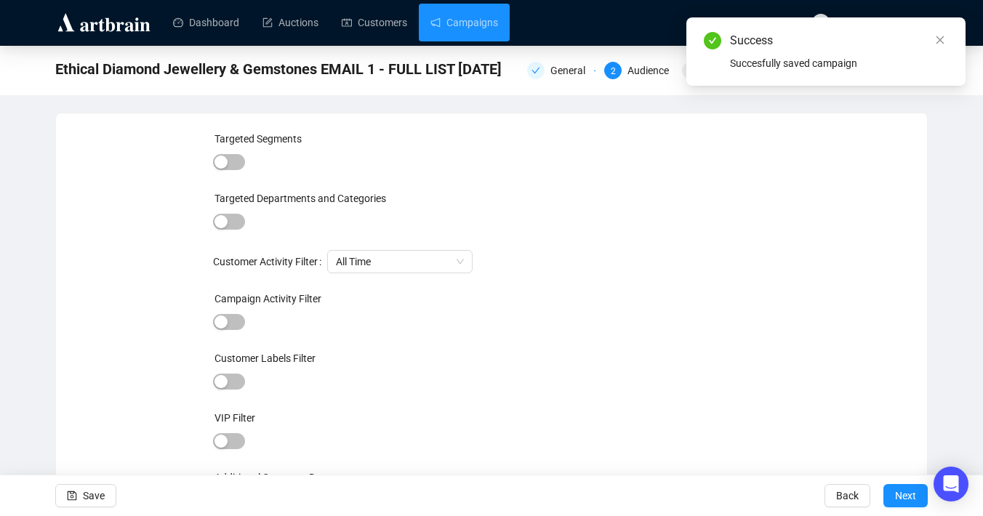
scroll to position [32, 0]
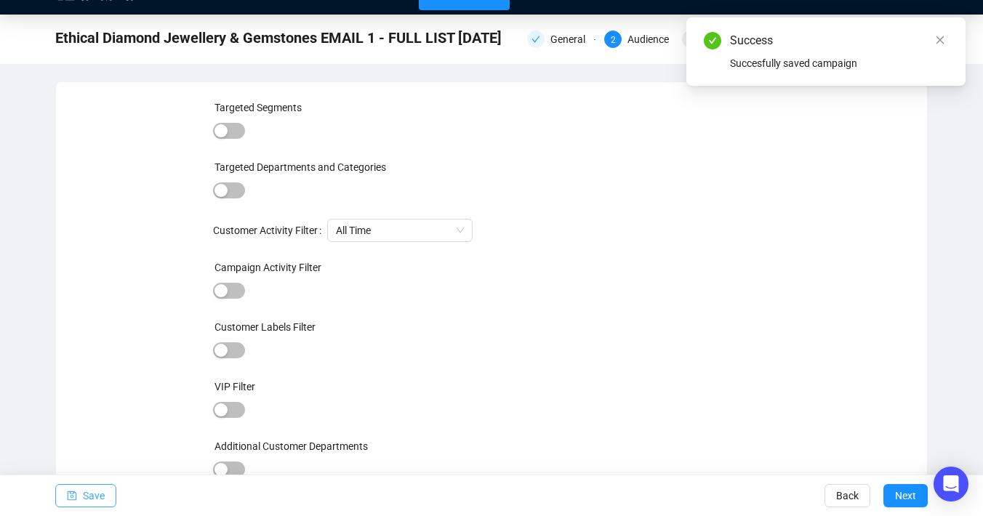
click at [86, 498] on span "Save" at bounding box center [94, 496] width 22 height 41
click at [688, 39] on span "3" at bounding box center [690, 40] width 5 height 10
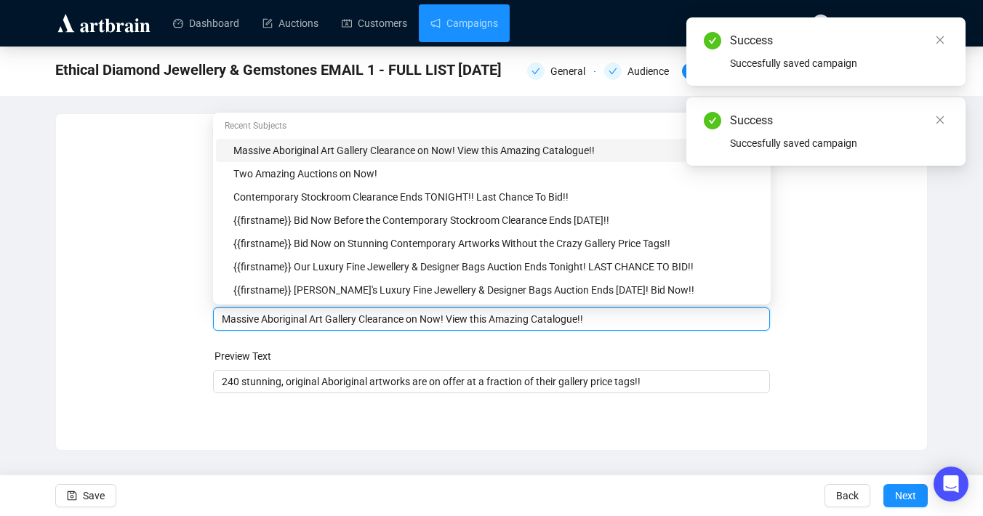
drag, startPoint x: 450, startPoint y: 292, endPoint x: 165, endPoint y: 293, distance: 285.0
click at [165, 293] on div "Sender Email [EMAIL_ADDRESS][DOMAIN_NAME] Sender Name Ozbid Auctions Subject Me…" at bounding box center [491, 271] width 836 height 279
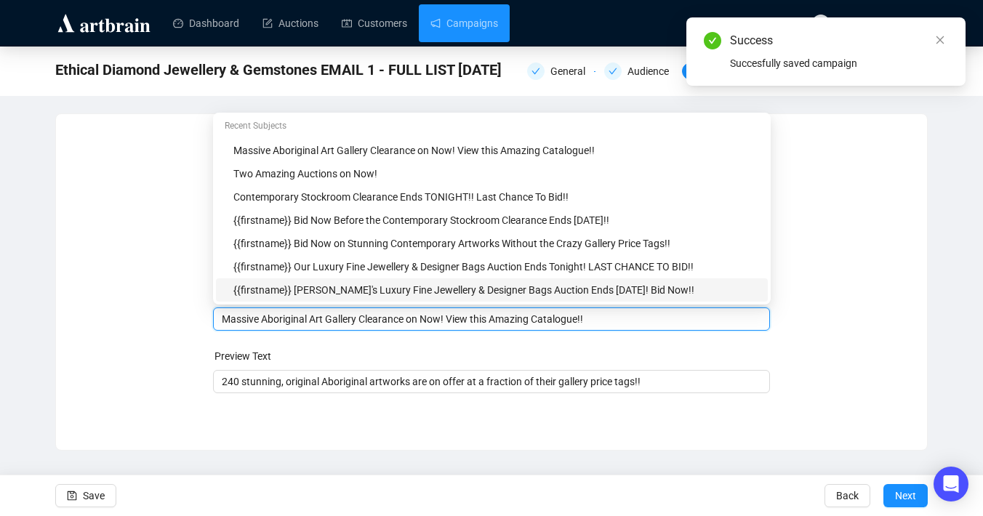
drag, startPoint x: 451, startPoint y: 320, endPoint x: 217, endPoint y: 316, distance: 234.2
click at [217, 316] on div "Massive Aboriginal Art Gallery Clearance on Now! View this Amazing Catalogue!!" at bounding box center [492, 319] width 558 height 23
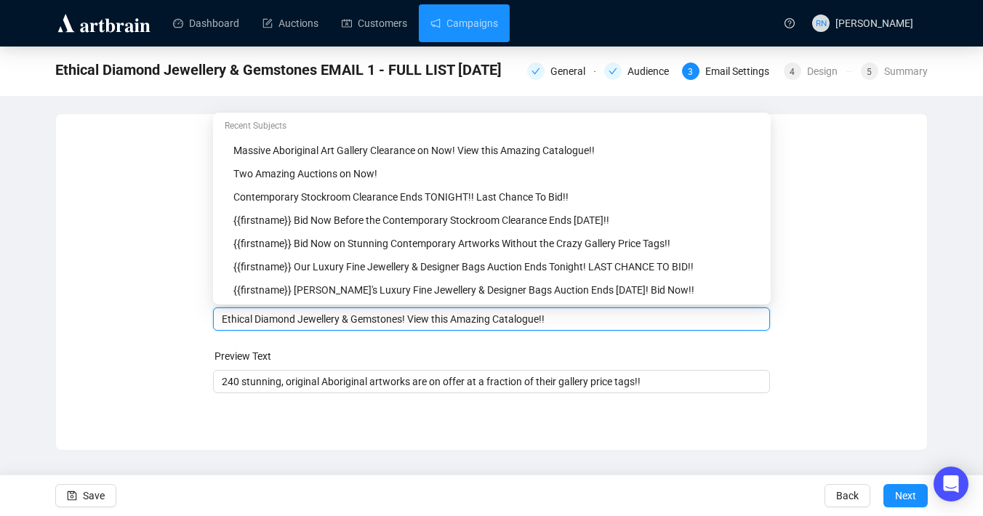
drag, startPoint x: 553, startPoint y: 321, endPoint x: 417, endPoint y: 318, distance: 136.0
click at [417, 318] on input "Ethical Diamond Jewellery & Gemstones! View this Amazing Catalogue!!" at bounding box center [492, 319] width 540 height 16
type input "Ethical Diamond Jewellery & Gemstones! Catalogue Available Now!!"
click at [234, 385] on input "240 stunning, original Aboriginal artworks are on offer at a fraction of their …" at bounding box center [492, 382] width 540 height 16
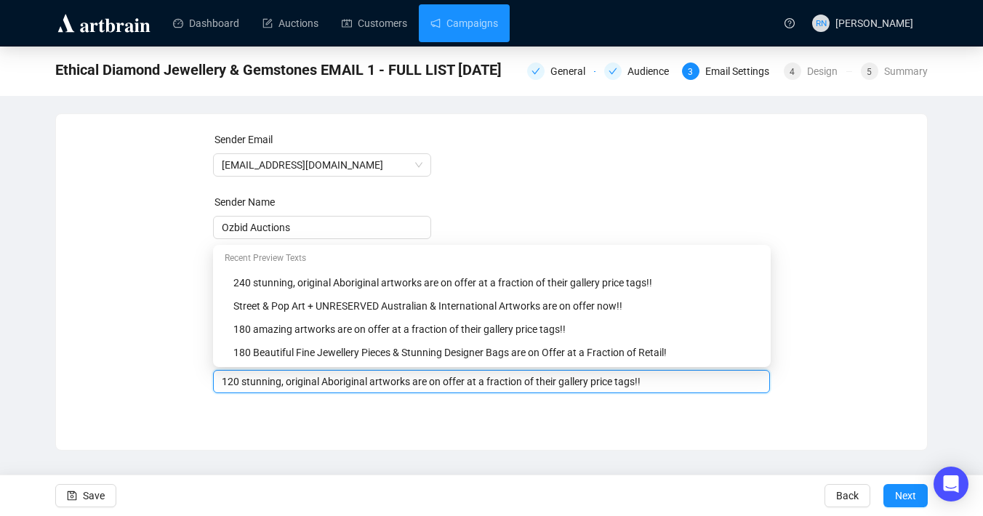
click at [263, 387] on input "120 stunning, original Aboriginal artworks are on offer at a fraction of their …" at bounding box center [492, 382] width 540 height 16
drag, startPoint x: 651, startPoint y: 382, endPoint x: 284, endPoint y: 380, distance: 367.2
click at [284, 380] on input "120 beautiful, original Aboriginal artworks are on offer at a fraction of their…" at bounding box center [492, 382] width 540 height 16
type input "120 beautiful Diamond jewellery pieces, IGI certified loose Diamonds & precious…"
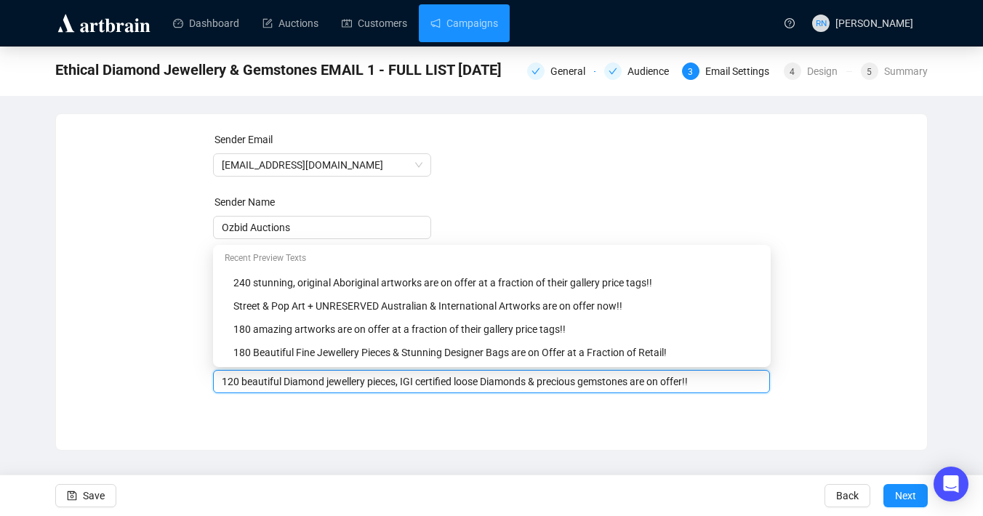
click at [229, 414] on div "Sender Email [EMAIL_ADDRESS][DOMAIN_NAME] Sender Name Ozbid Auctions Subject Et…" at bounding box center [491, 271] width 871 height 314
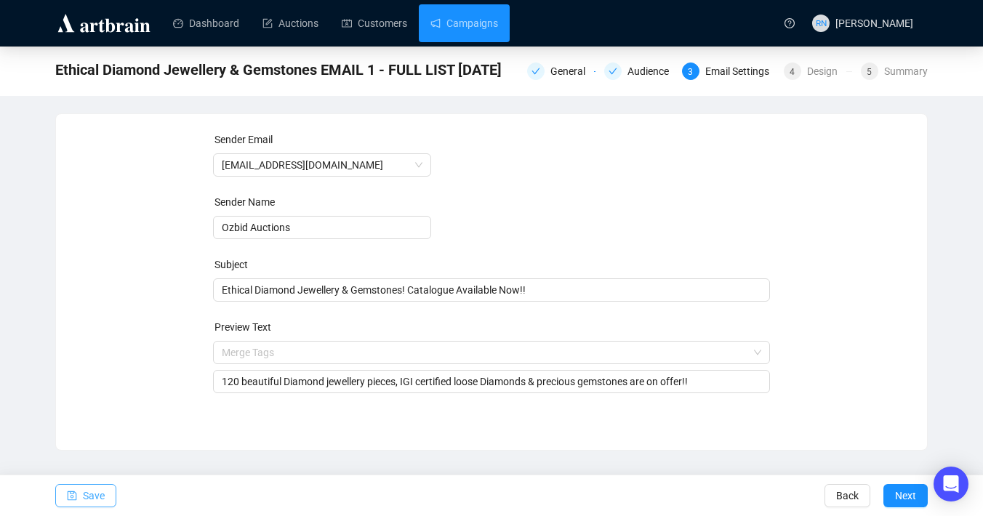
click at [109, 495] on button "Save" at bounding box center [85, 495] width 61 height 23
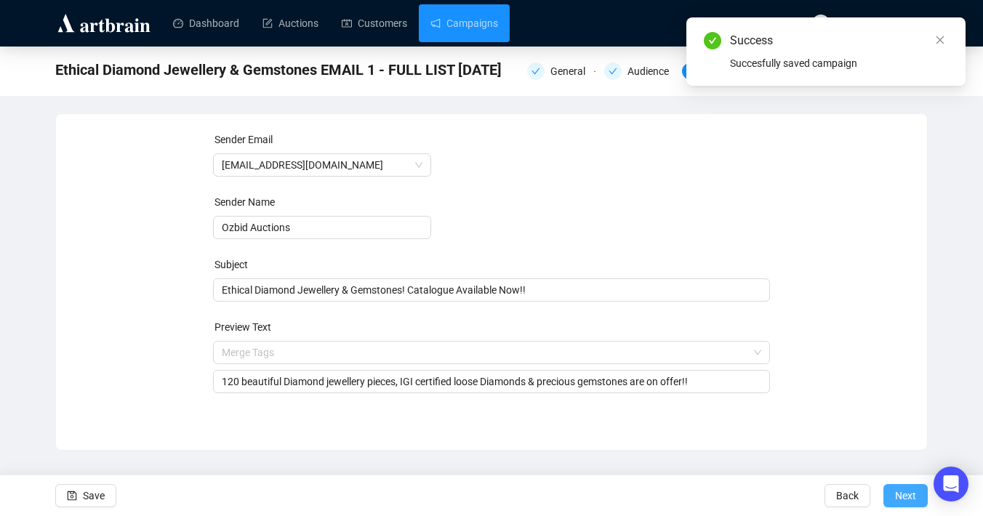
click at [899, 491] on span "Next" at bounding box center [905, 496] width 21 height 41
